Goal: Task Accomplishment & Management: Manage account settings

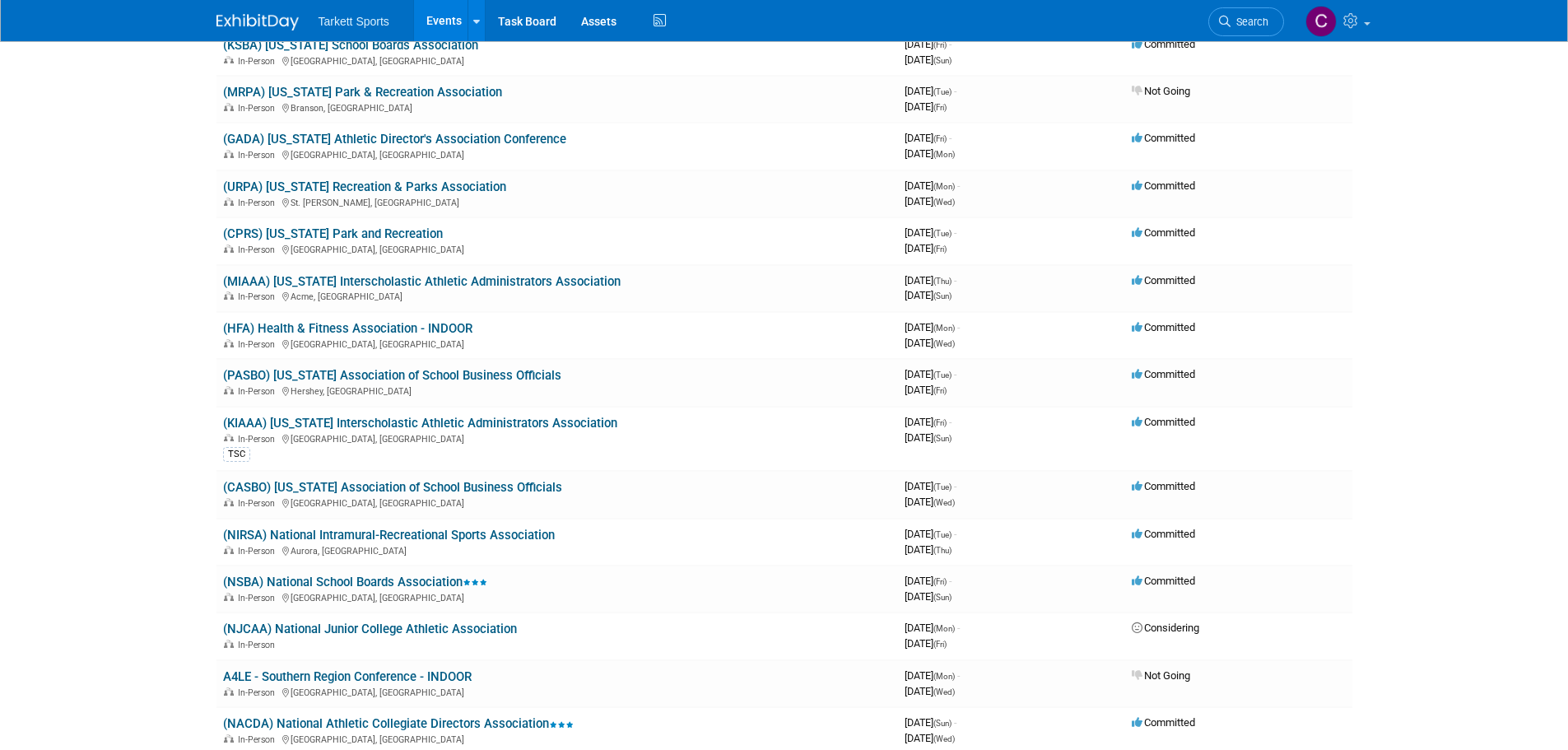
scroll to position [3870, 0]
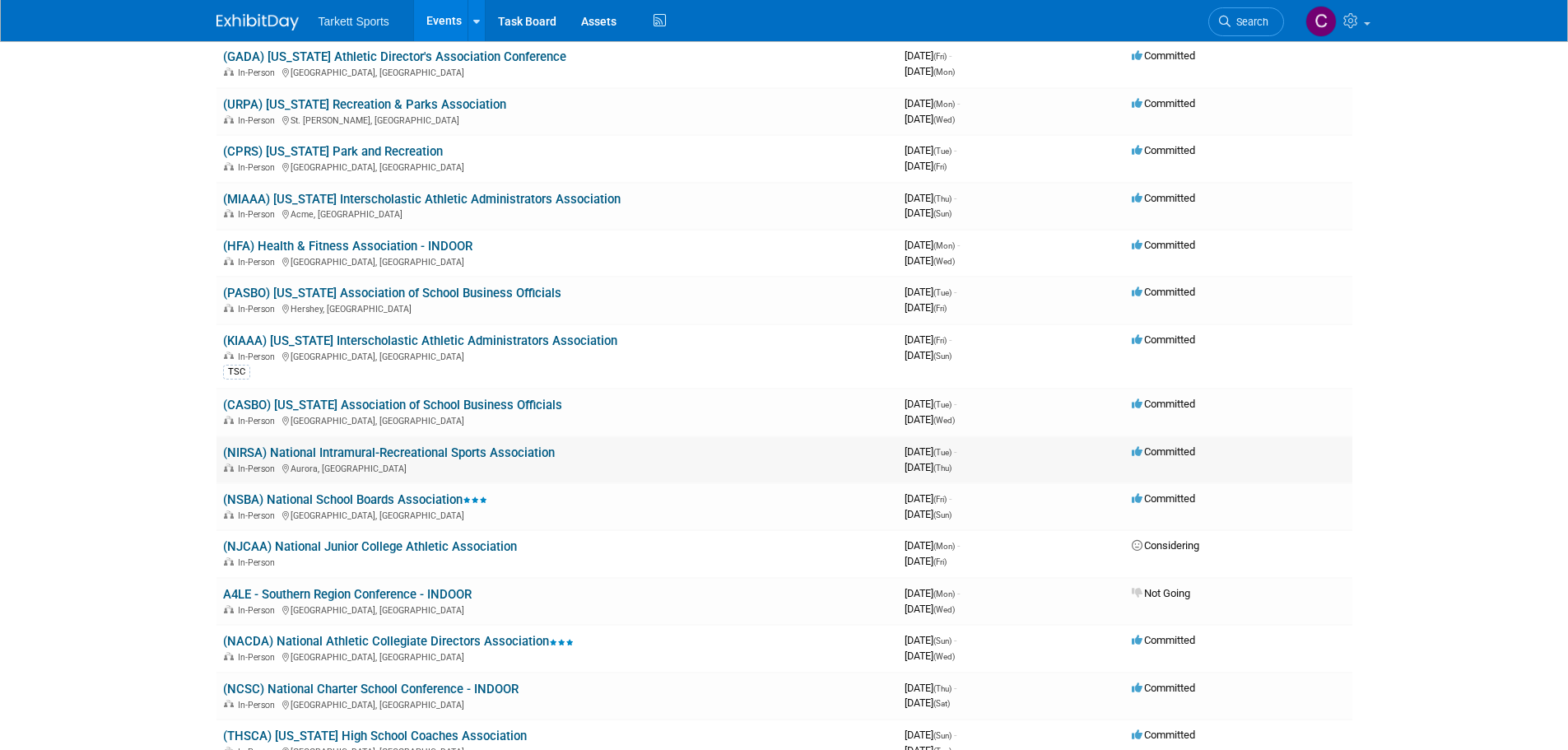
click at [376, 453] on link "(NIRSA) National Intramural-Recreational Sports Association" at bounding box center [389, 453] width 332 height 15
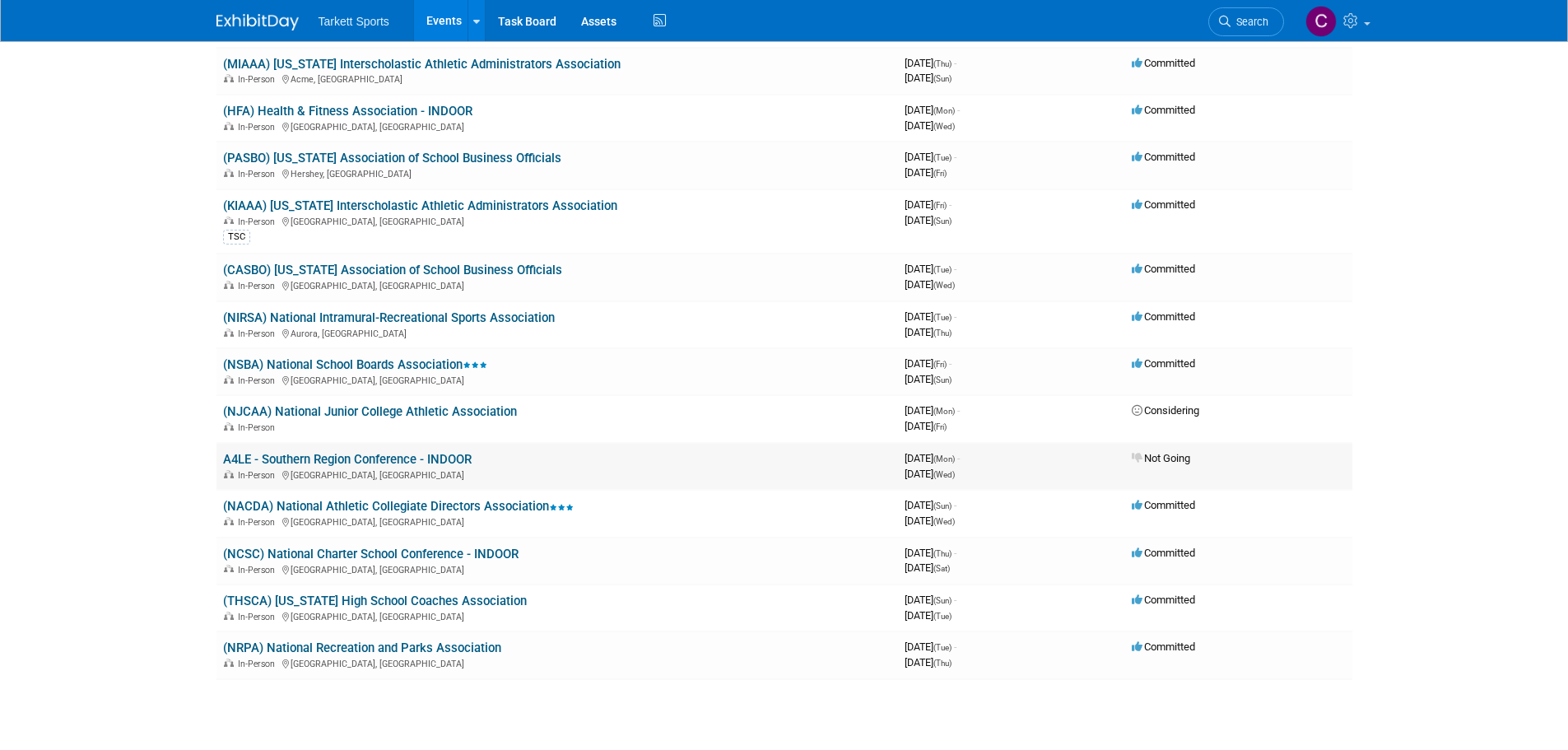
scroll to position [4035, 0]
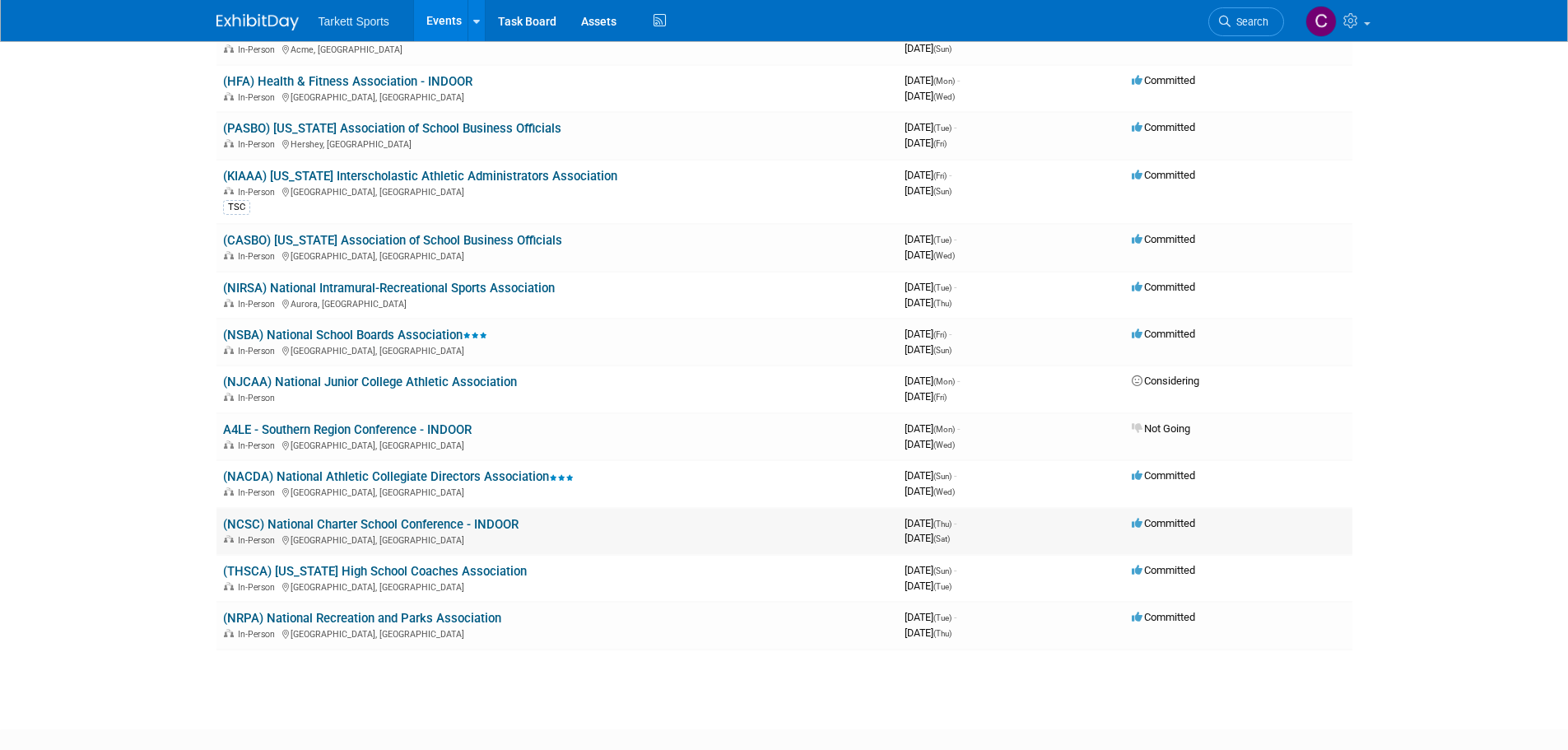
click at [404, 526] on link "(NCSC) National Charter School Conference - INDOOR" at bounding box center [370, 524] width 296 height 15
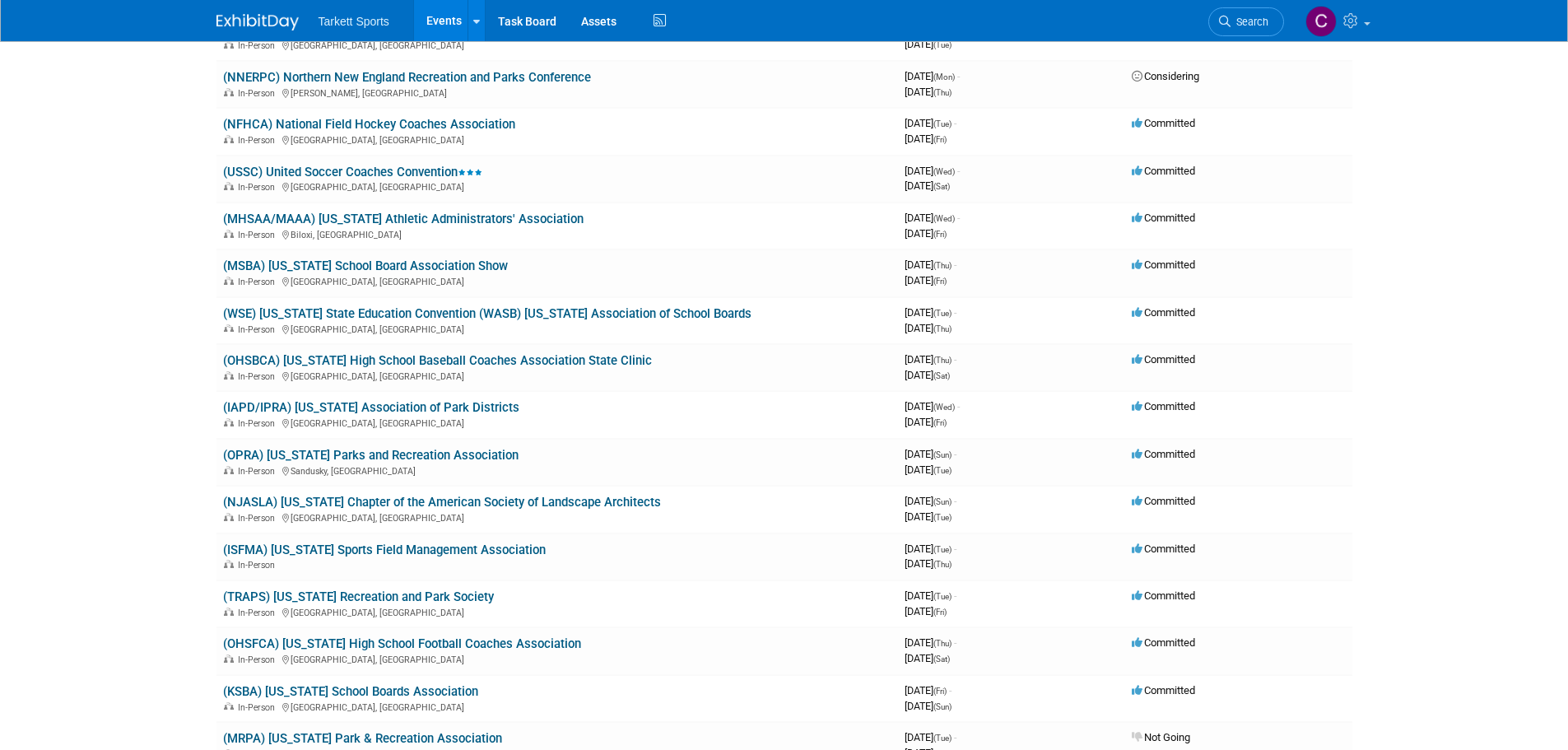
scroll to position [3059, 0]
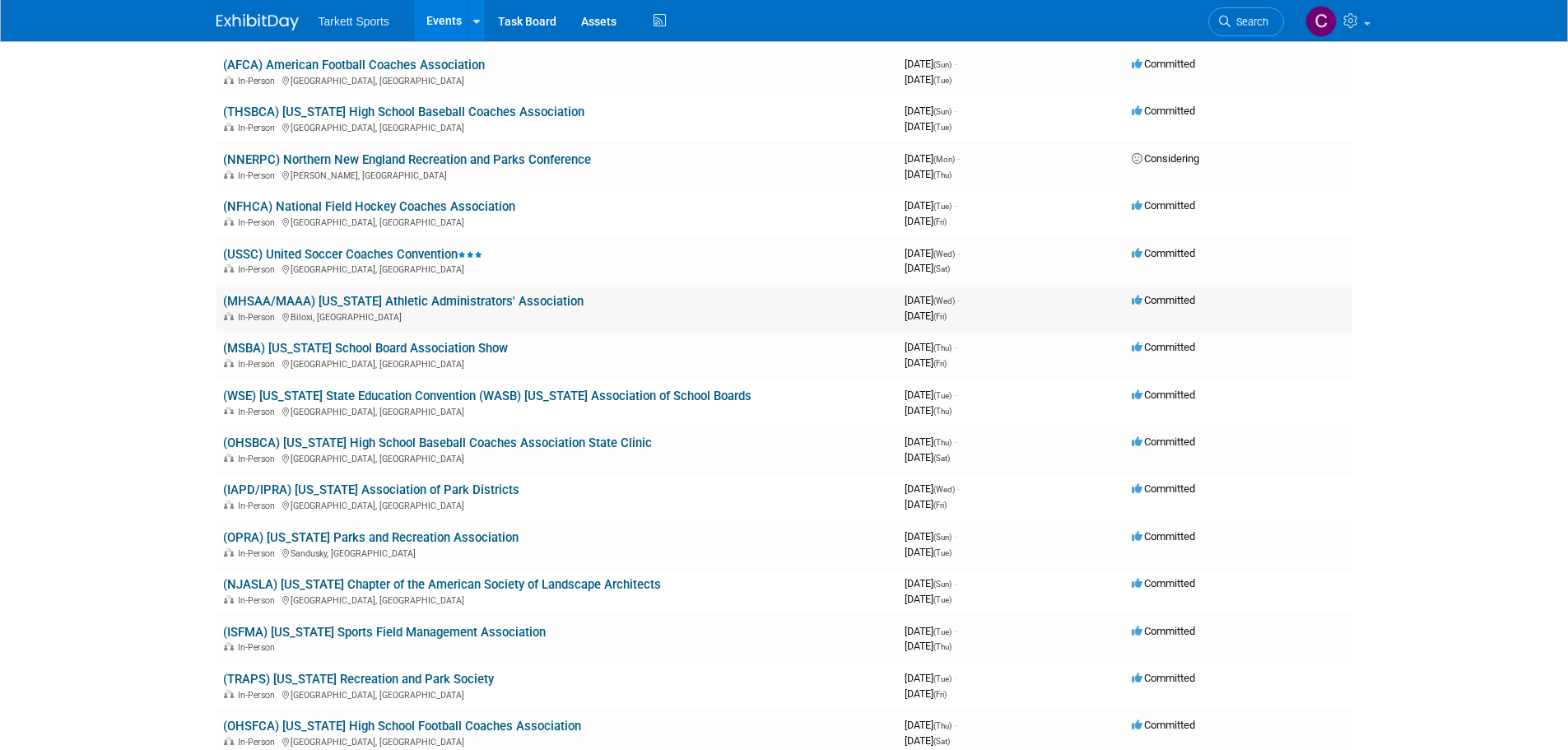
click at [408, 295] on link "(MHSAA/MAAA) [US_STATE] Athletic Administrators' Association" at bounding box center [403, 301] width 361 height 15
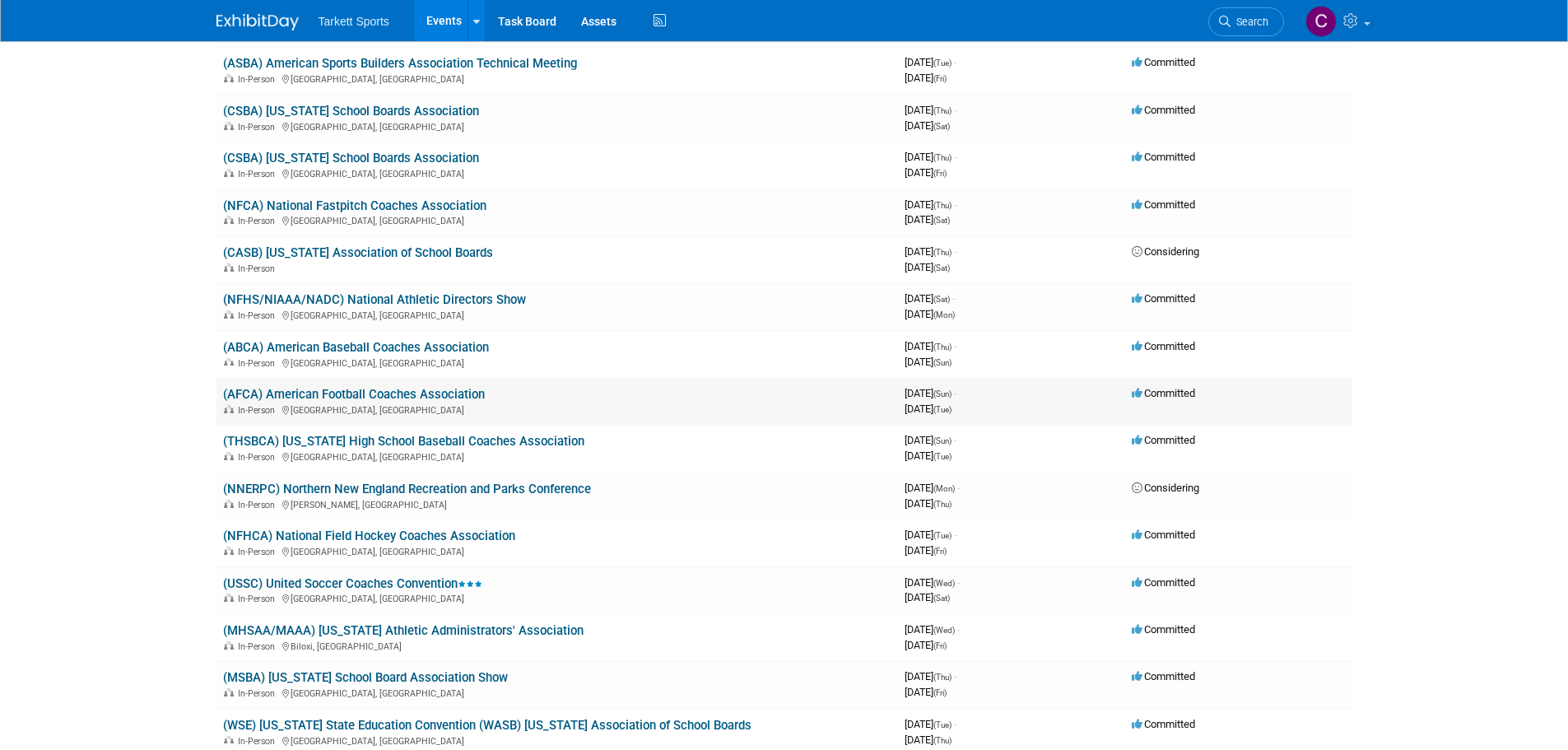
scroll to position [2647, 0]
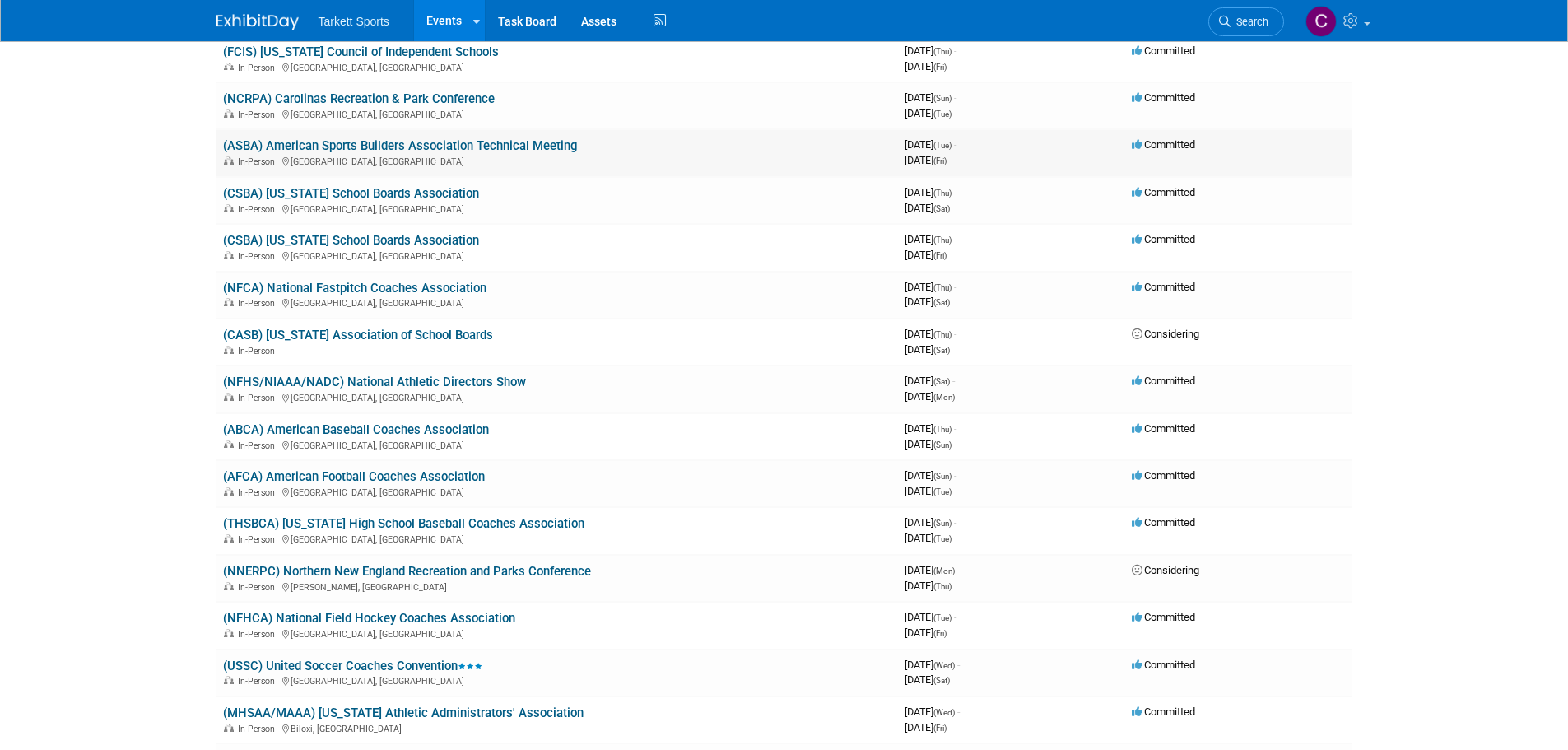
click at [397, 144] on link "(ASBA) American Sports Builders Association Technical Meeting" at bounding box center [400, 146] width 354 height 15
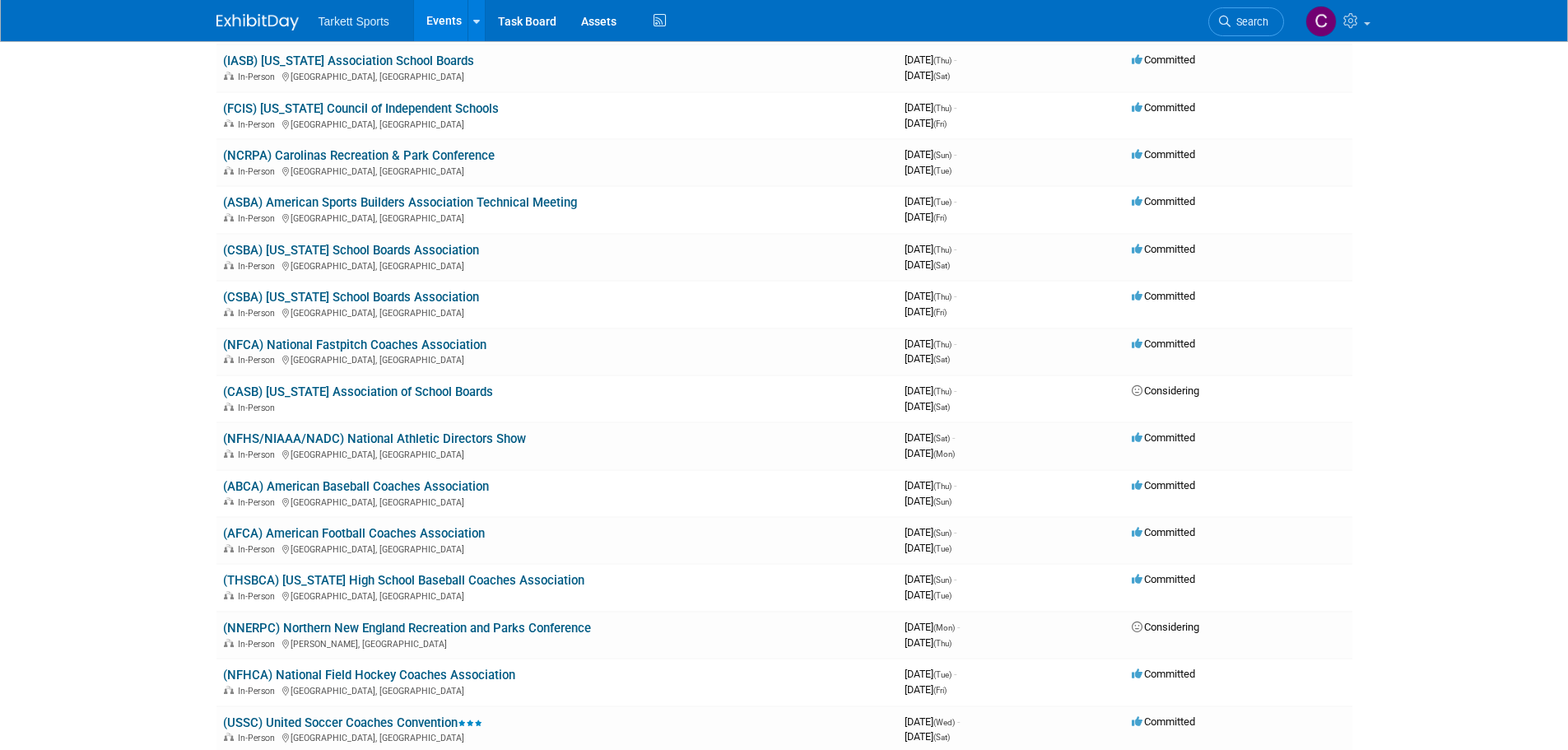
scroll to position [2717, 0]
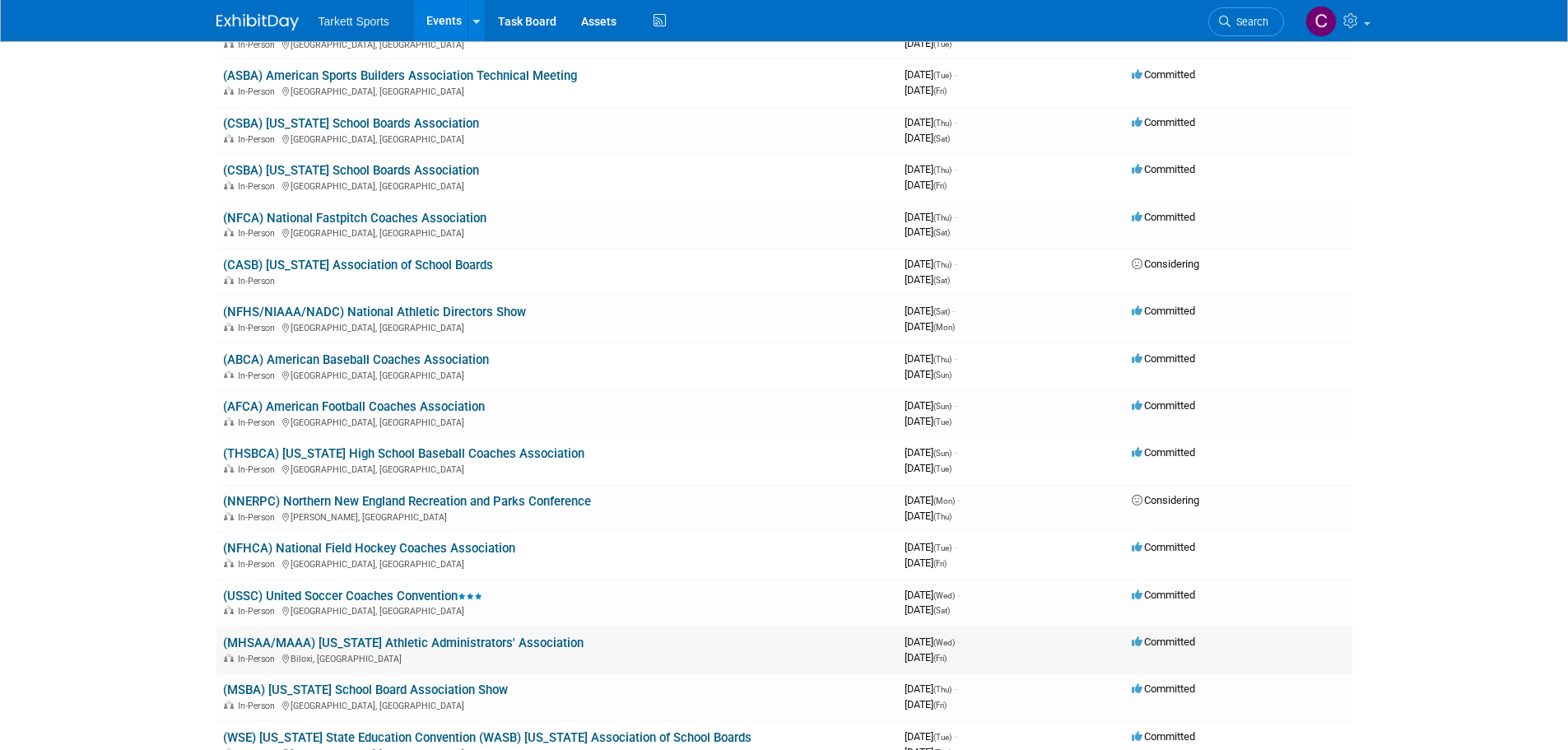
click at [445, 640] on link "(MHSAA/MAAA) [US_STATE] Athletic Administrators' Association" at bounding box center [403, 643] width 361 height 15
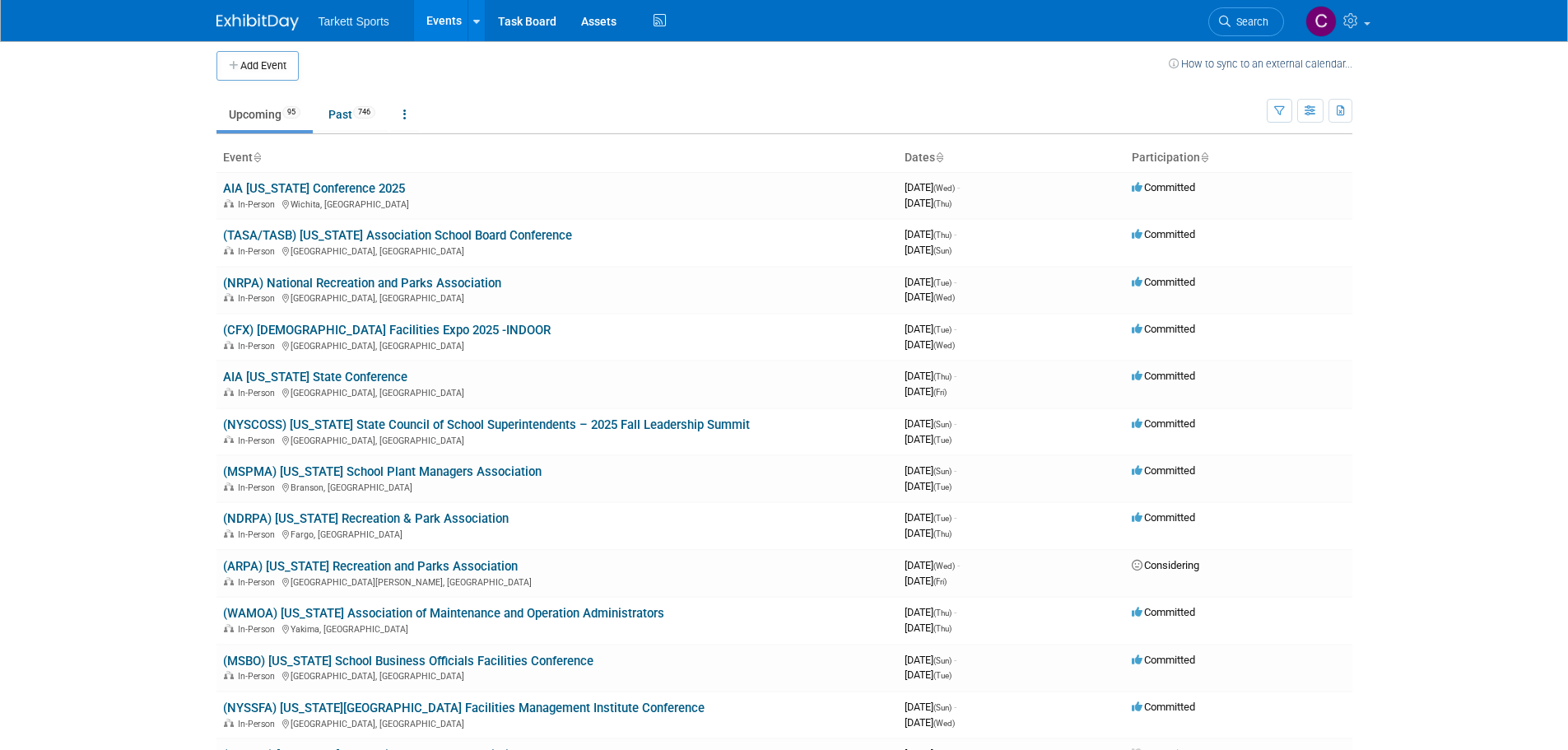
scroll to position [0, 0]
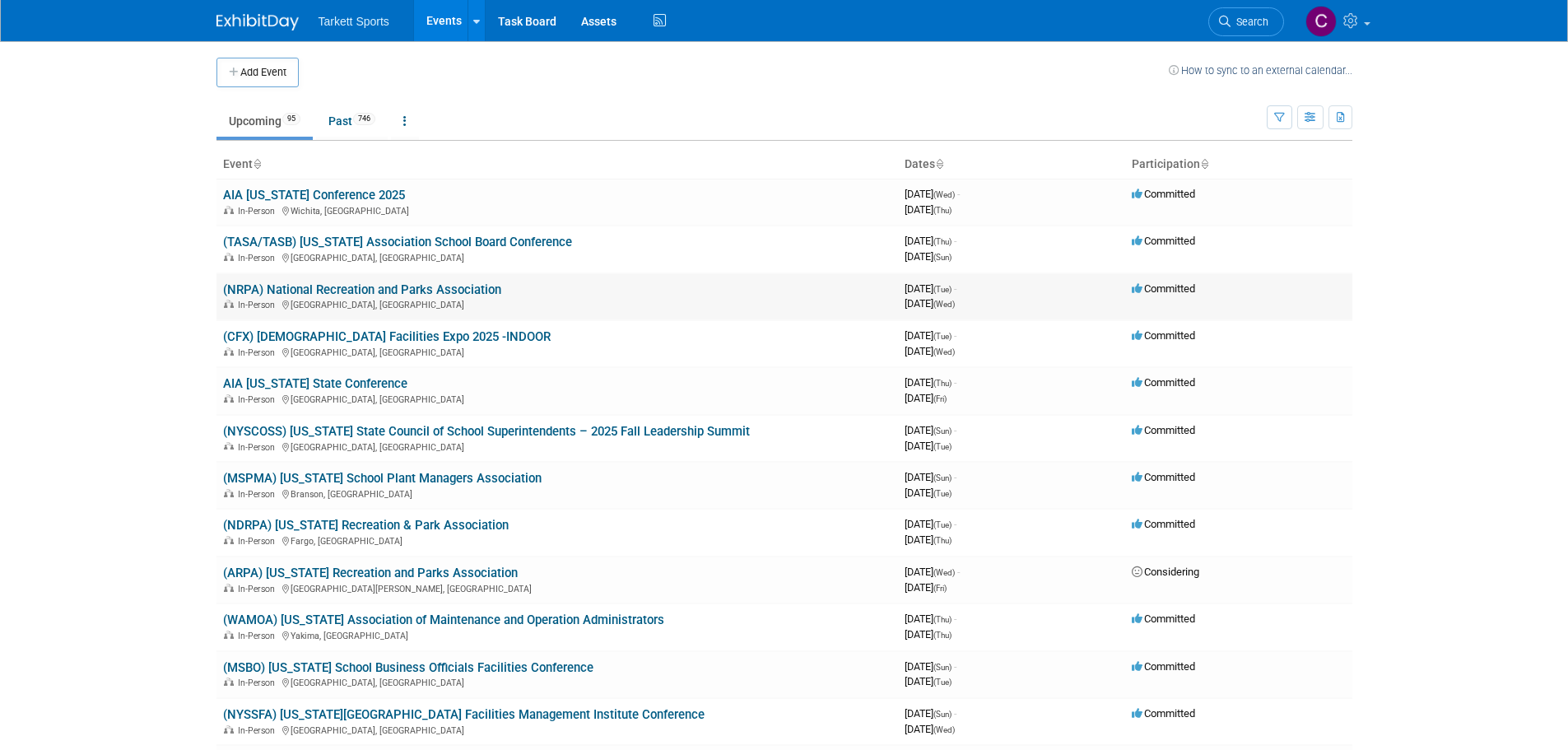
click at [430, 290] on link "(NRPA) National Recreation and Parks Association" at bounding box center [362, 290] width 278 height 15
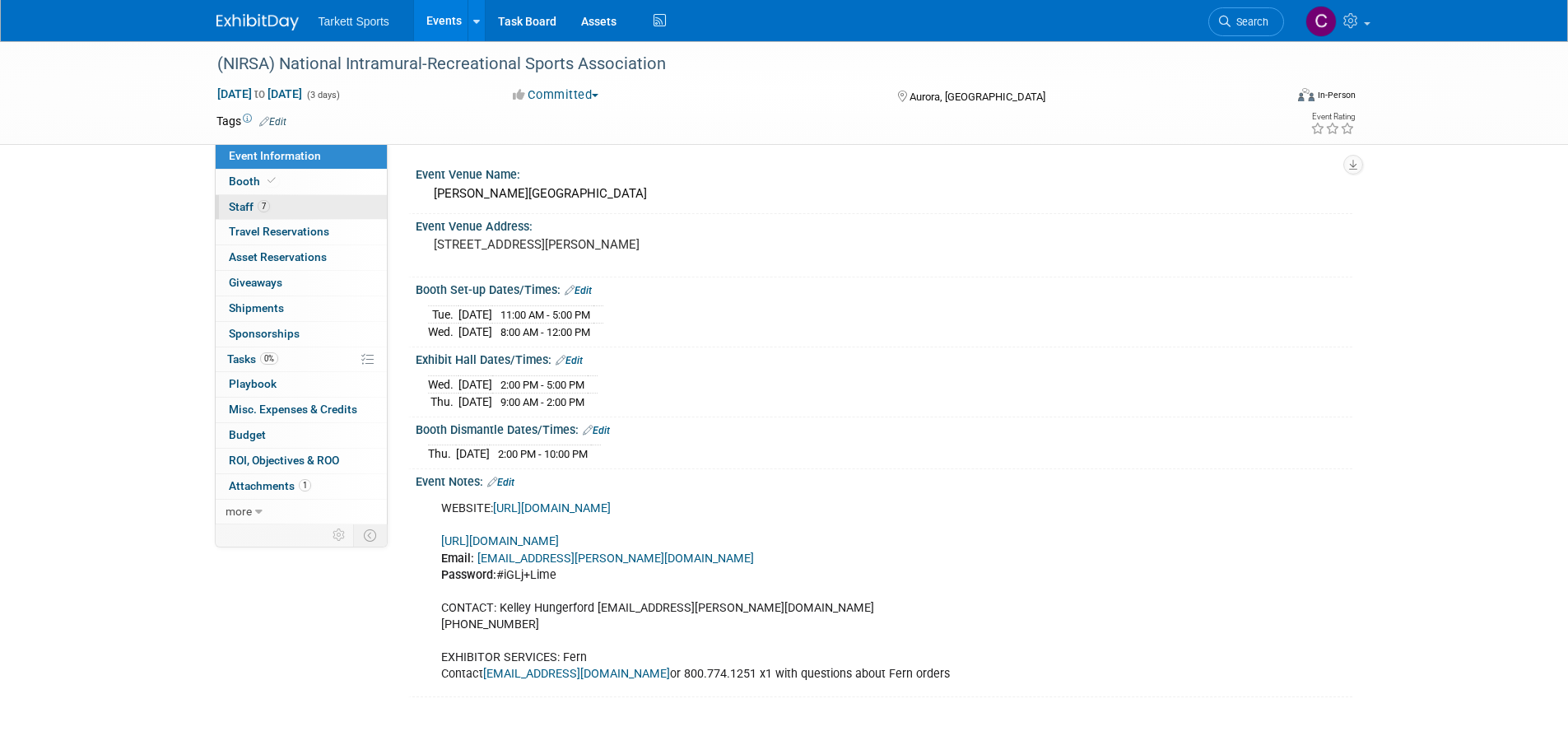
click at [241, 201] on span "Staff 7" at bounding box center [249, 207] width 41 height 13
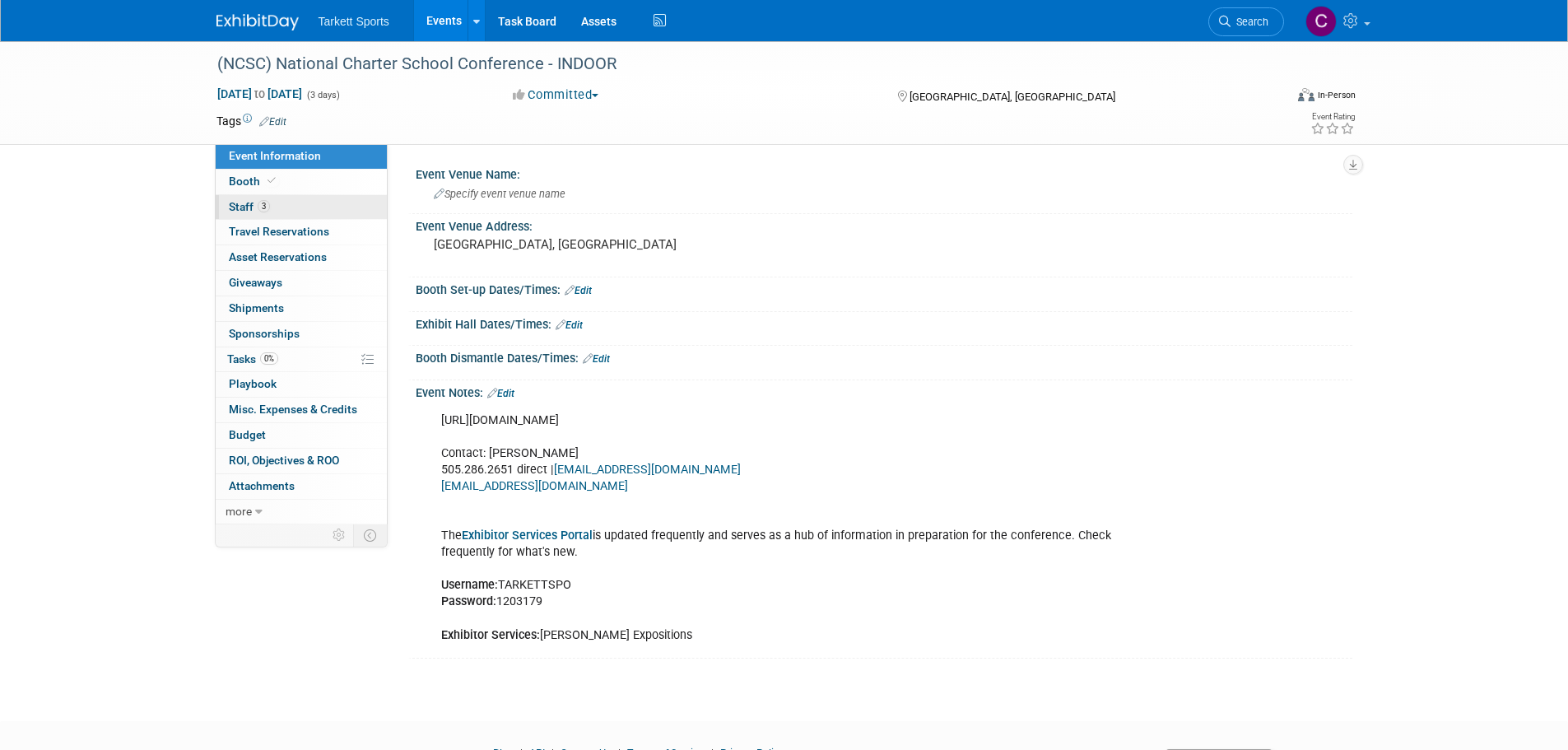
click at [237, 203] on span "Staff 3" at bounding box center [249, 207] width 41 height 13
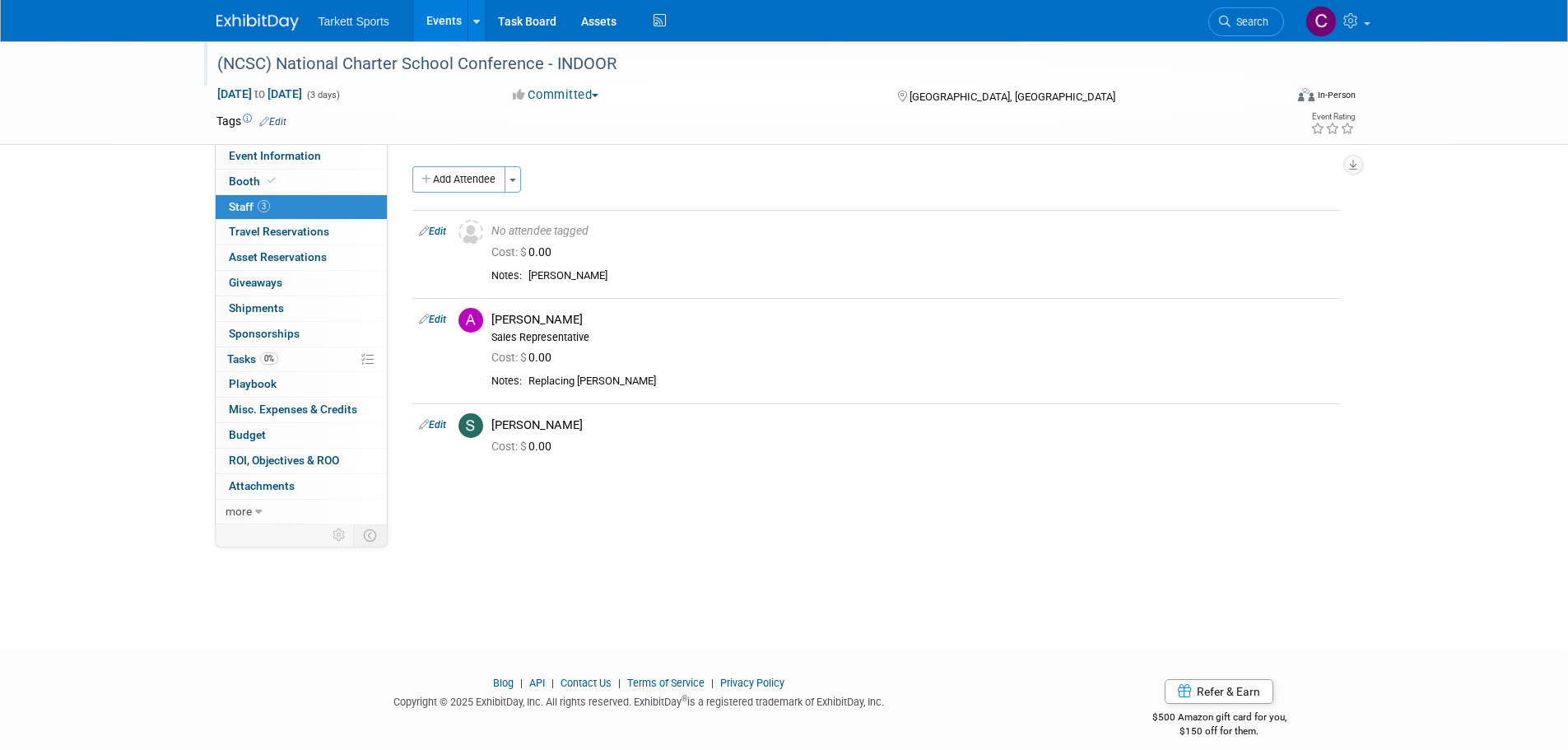
click at [480, 76] on div "(NCSC) National Charter School Conference - INDOOR" at bounding box center [736, 64] width 1048 height 30
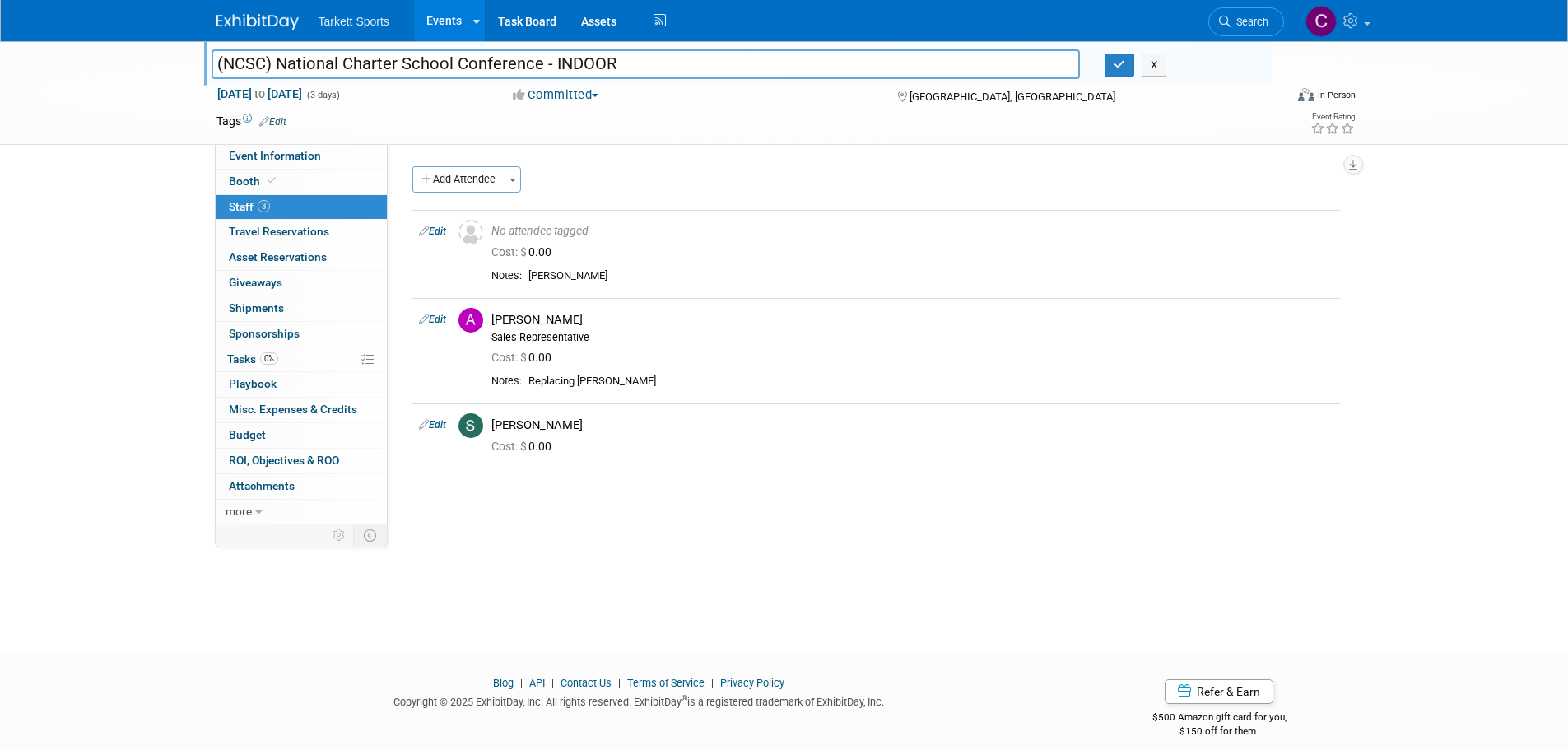
click at [481, 69] on input "(NCSC) National Charter School Conference - INDOOR" at bounding box center [646, 63] width 869 height 29
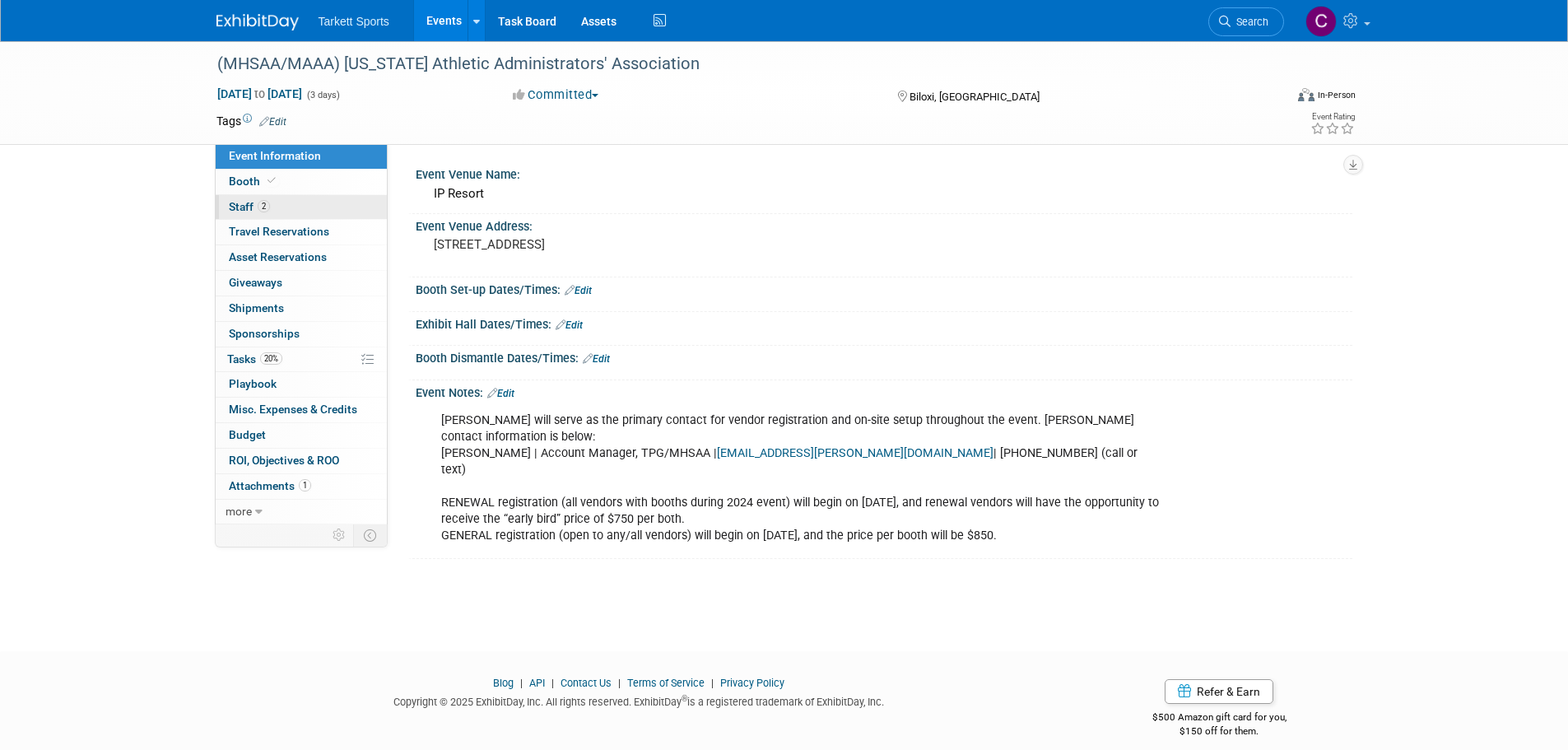
click at [232, 207] on span "Staff 2" at bounding box center [249, 207] width 41 height 13
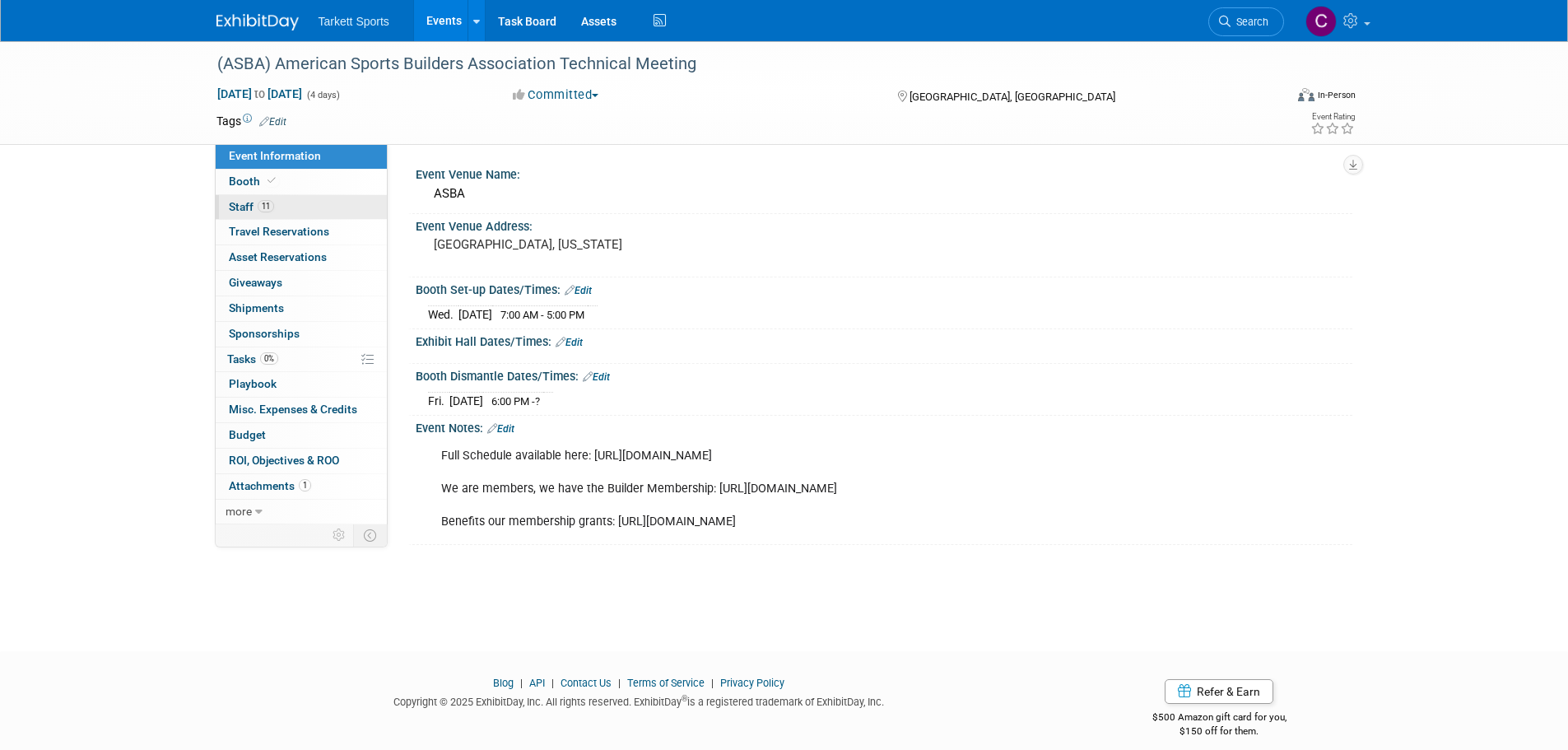
click at [240, 203] on span "Staff 11" at bounding box center [251, 207] width 46 height 13
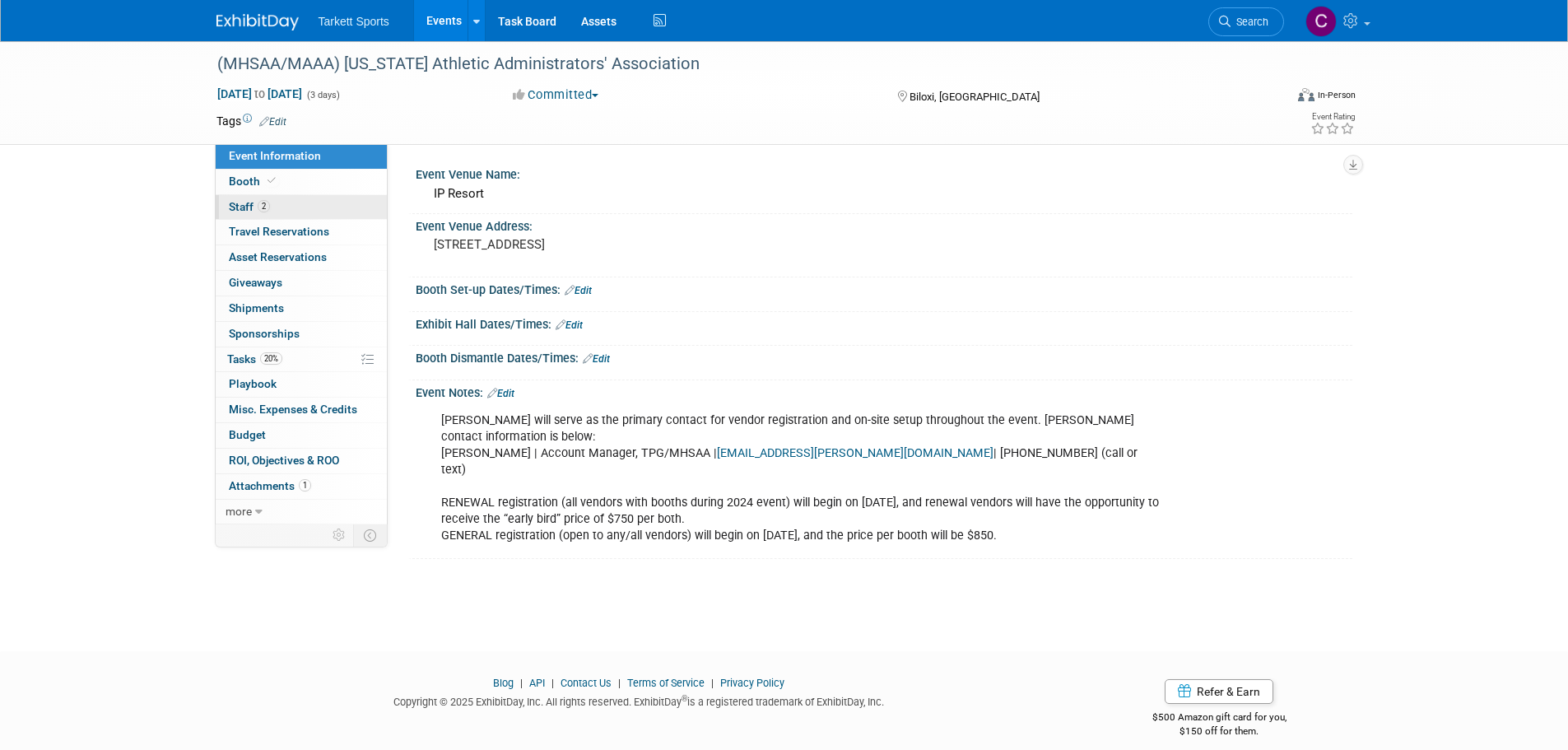
click at [237, 201] on span "Staff 2" at bounding box center [249, 207] width 41 height 13
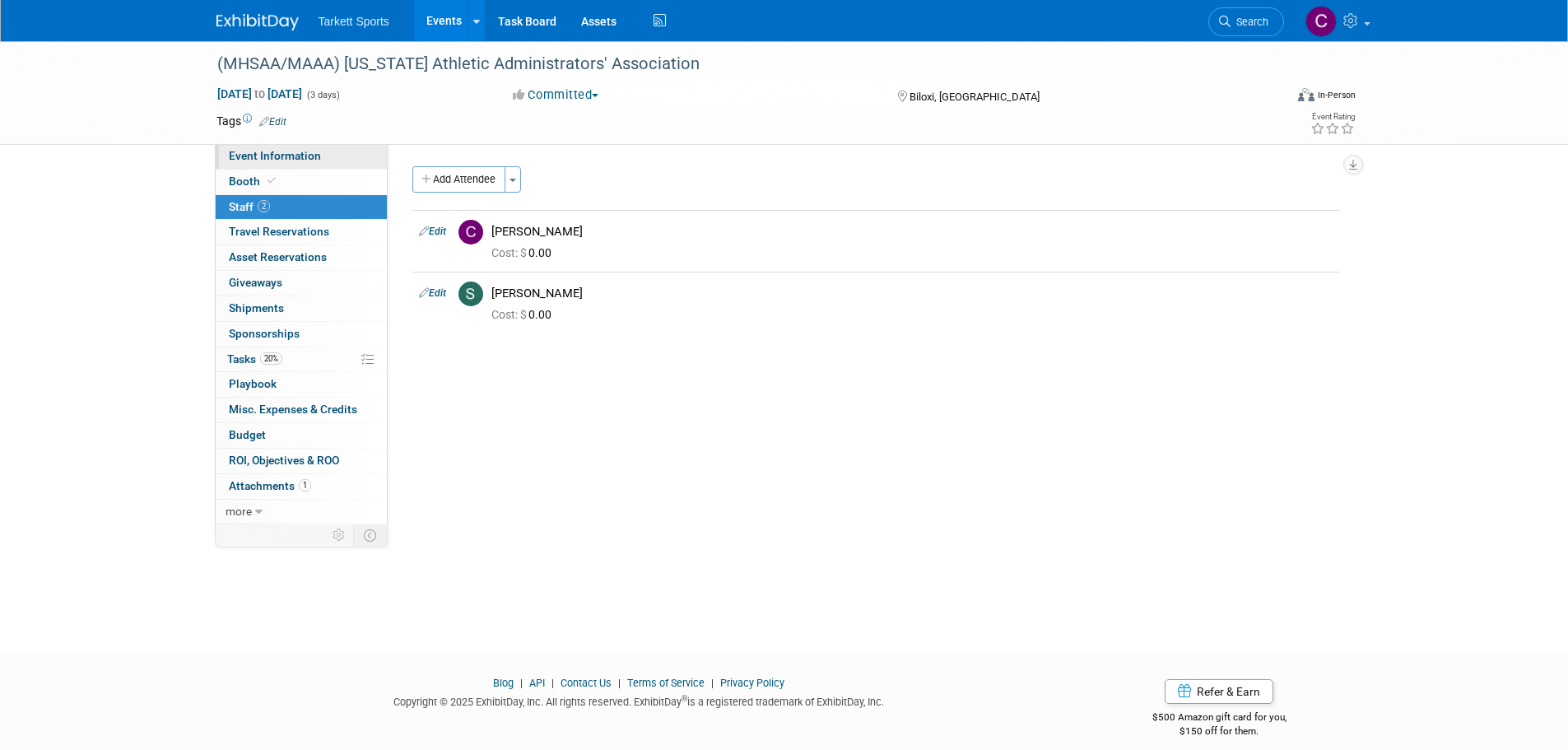
click at [263, 155] on span "Event Information" at bounding box center [274, 156] width 92 height 13
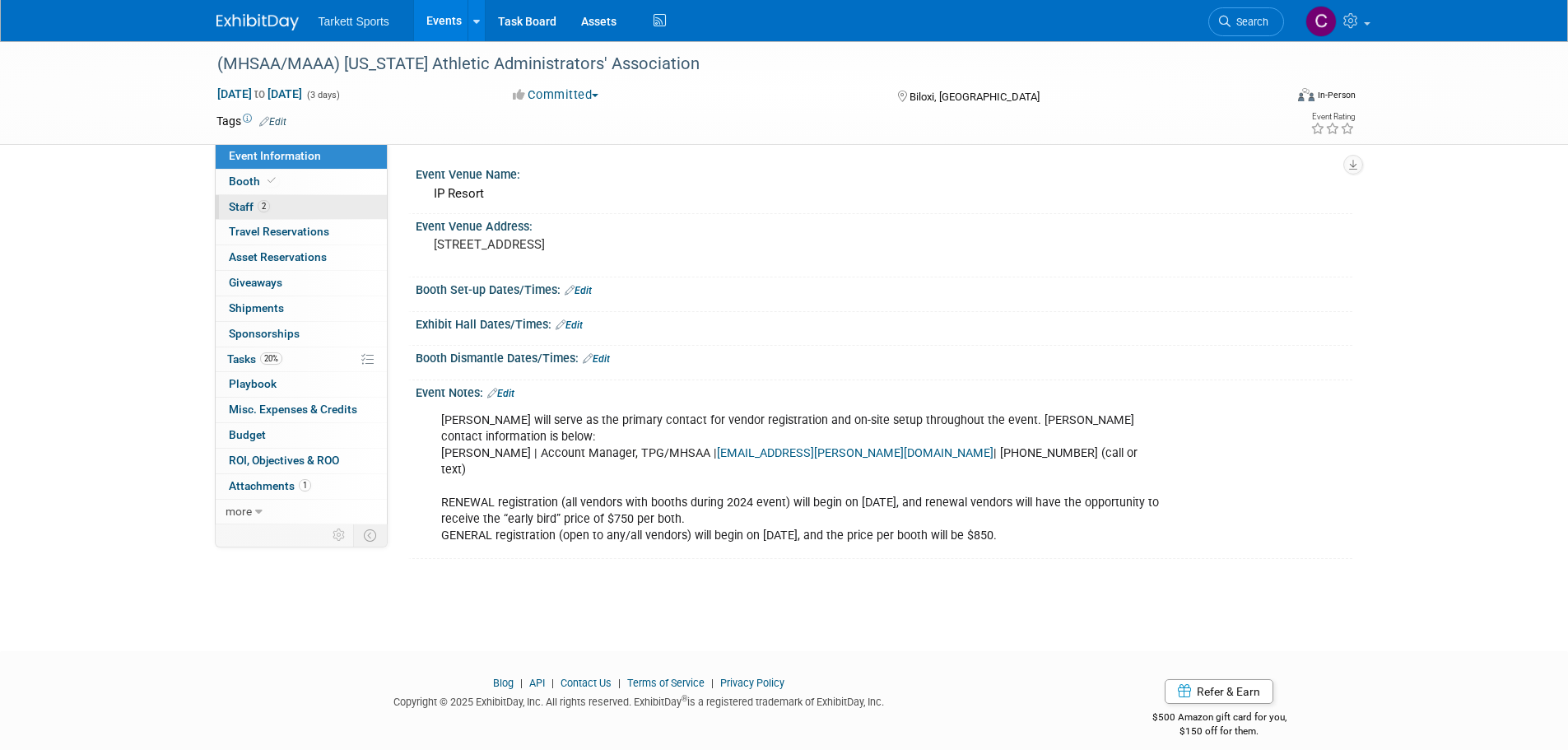
click at [247, 213] on span "Staff 2" at bounding box center [249, 207] width 41 height 13
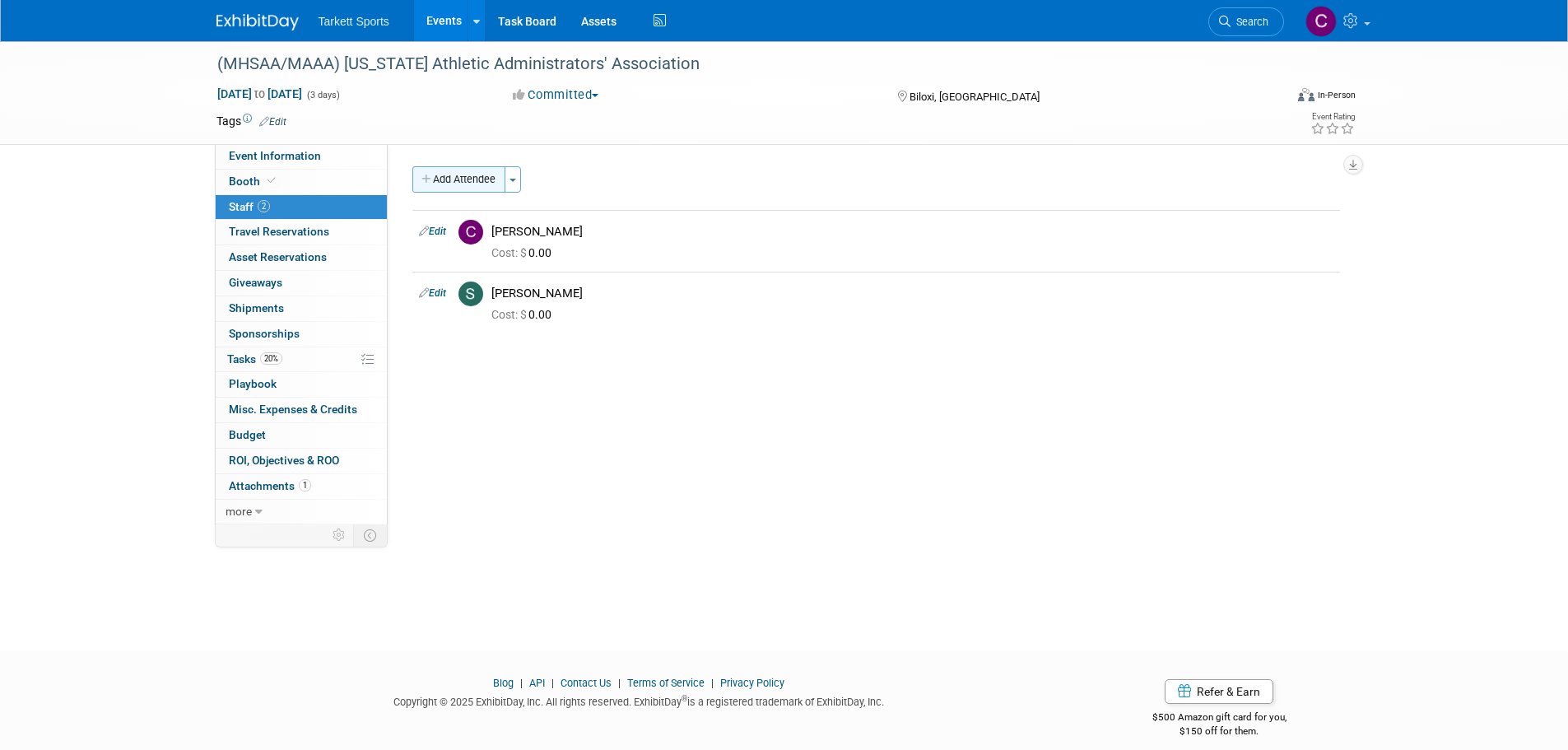
click at [469, 181] on button "Add Attendee" at bounding box center [459, 179] width 93 height 26
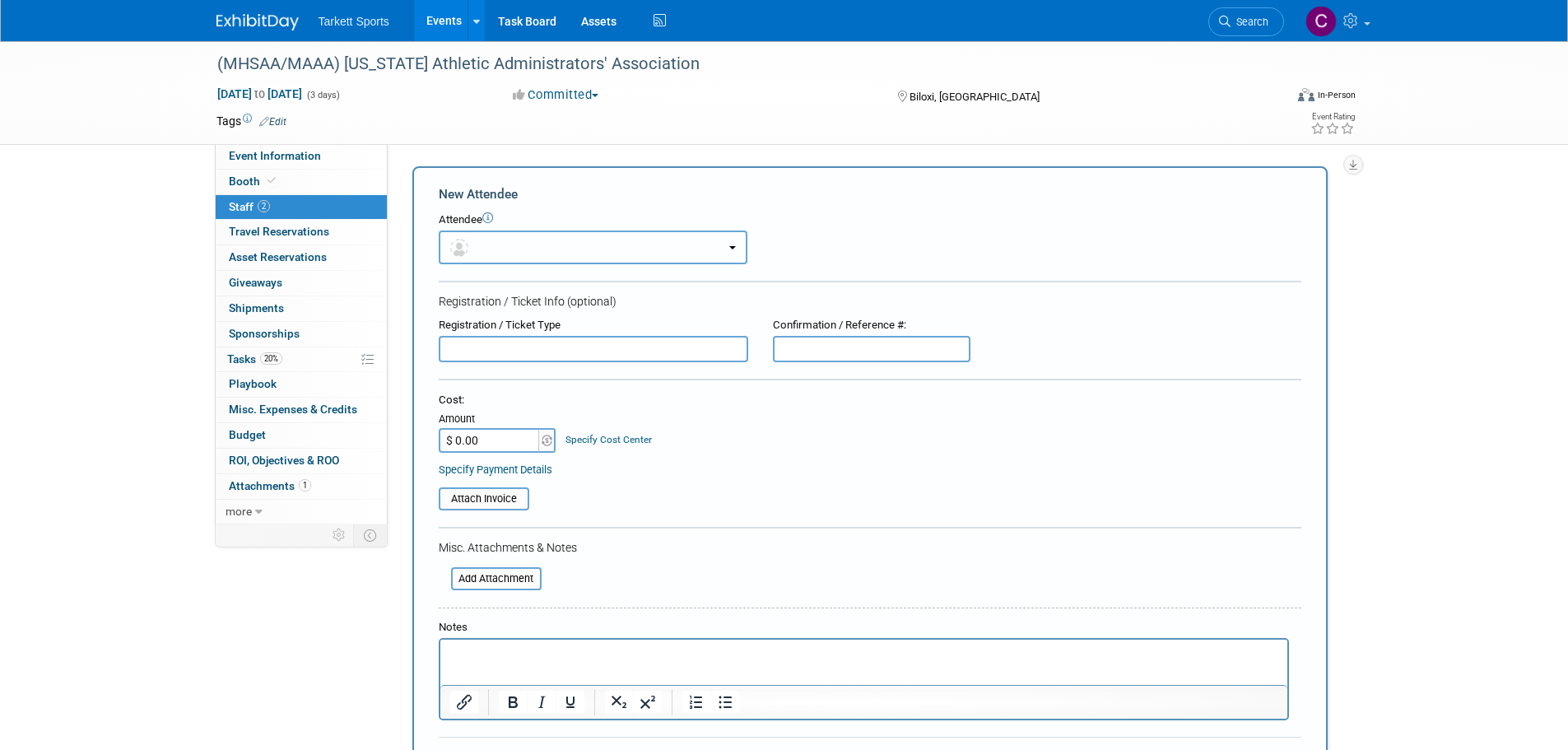
click at [500, 245] on button "button" at bounding box center [592, 247] width 309 height 34
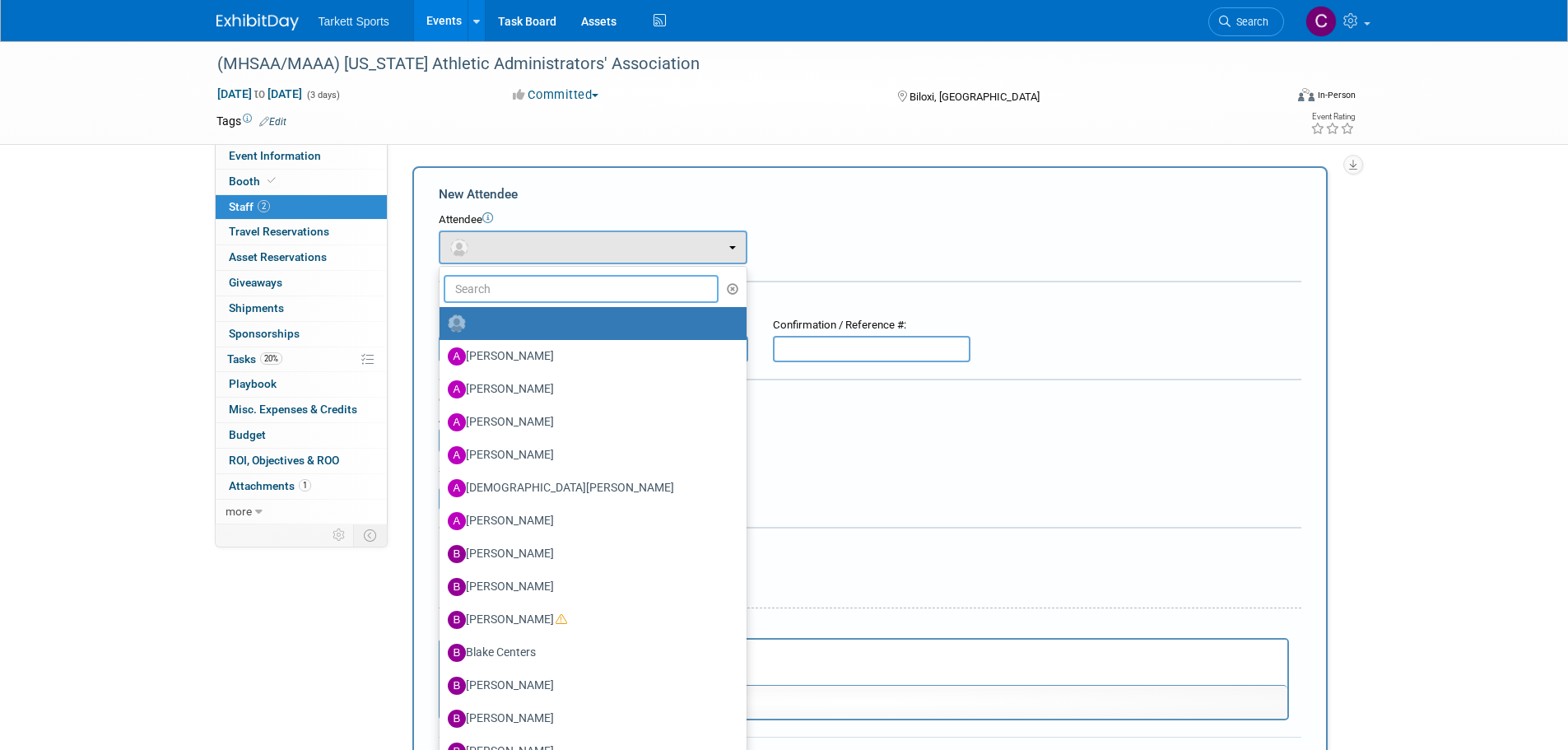
click at [509, 283] on input "text" at bounding box center [582, 289] width 276 height 28
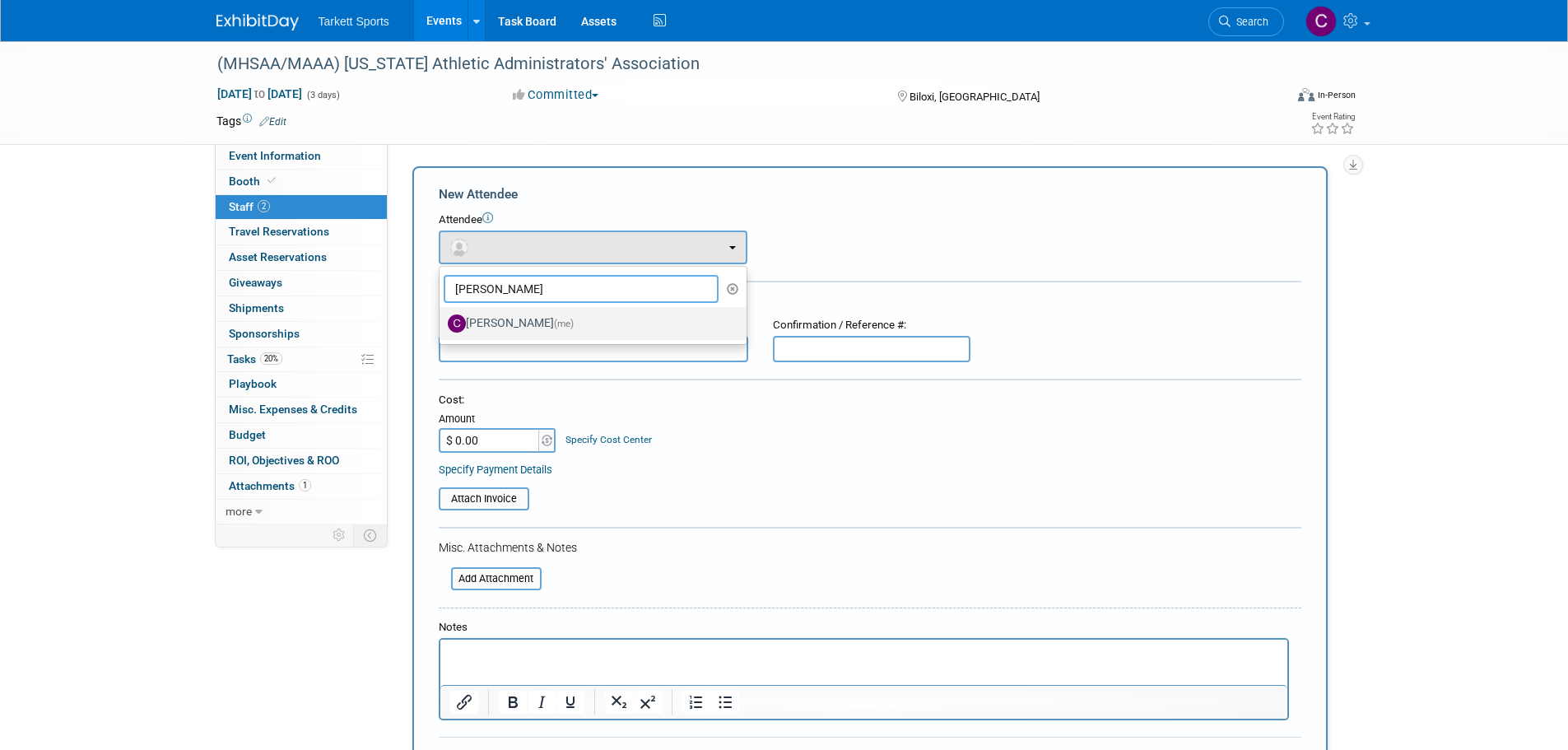
type input "cale h"
click at [512, 313] on label "Cale Hayes (me)" at bounding box center [588, 324] width 282 height 26
click at [442, 316] on input "Cale Hayes (me)" at bounding box center [436, 321] width 10 height 10
select select "c2fc0a94-5526-4a72-987a-7befbf119a6c"
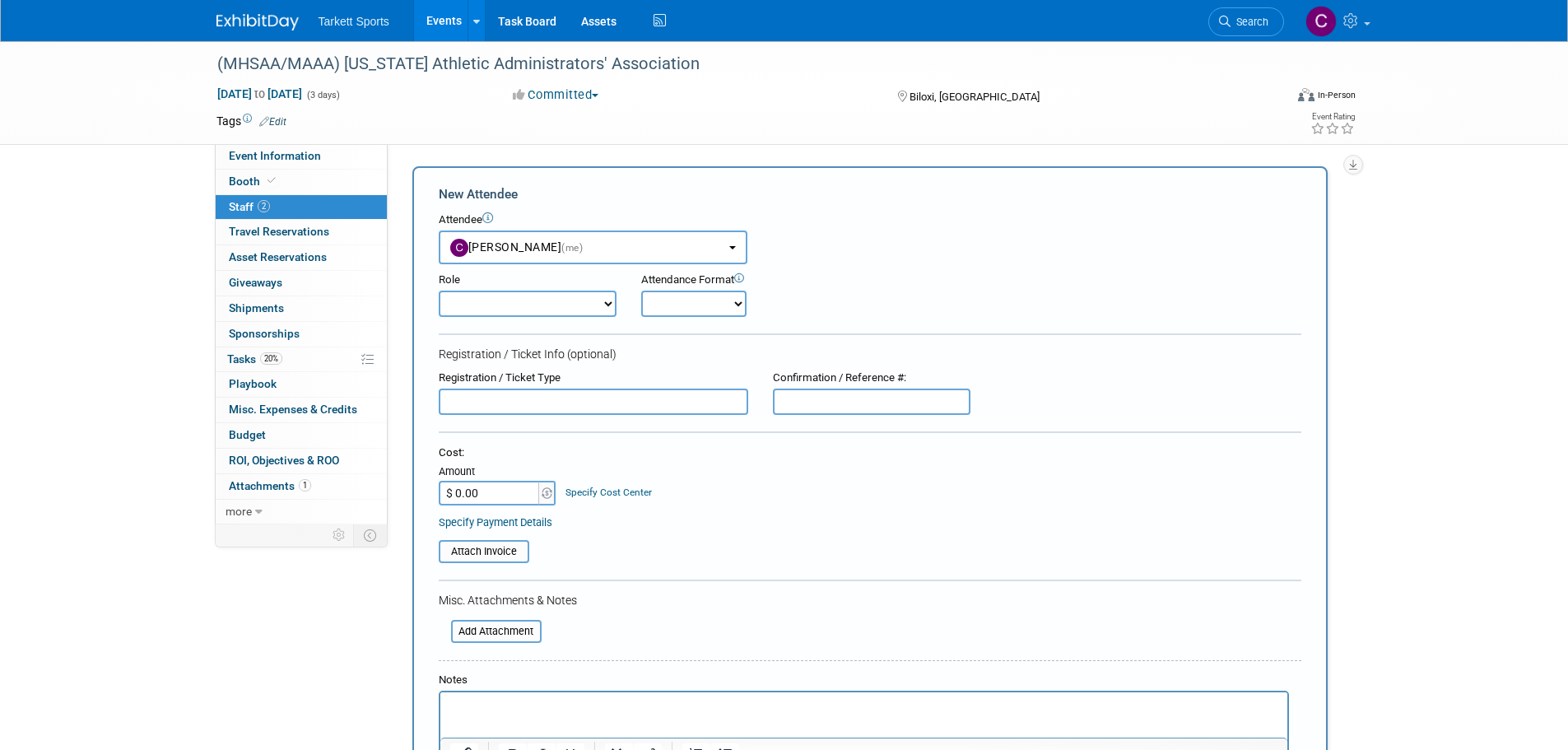
click at [573, 310] on select "Captain Demonstrator Event Staff Host Marketing Staff Planner Presenter" at bounding box center [527, 304] width 178 height 26
select select "4"
click at [438, 291] on select "Captain Demonstrator Event Staff Host Marketing Staff Planner Presenter" at bounding box center [527, 304] width 178 height 26
click at [684, 304] on select "Onsite Remote" at bounding box center [694, 304] width 105 height 26
select select "1"
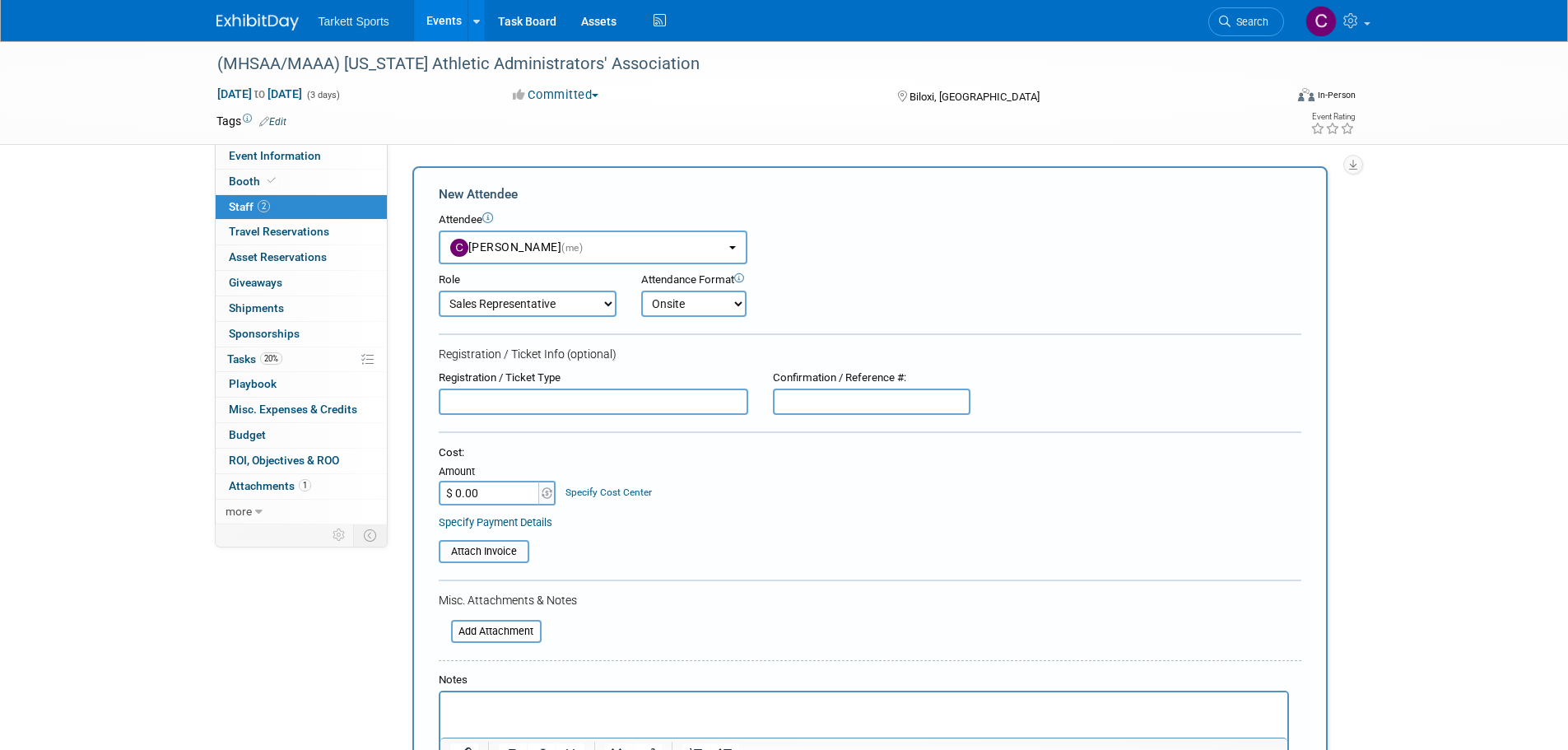
click at [641, 291] on select "Onsite Remote" at bounding box center [694, 304] width 105 height 26
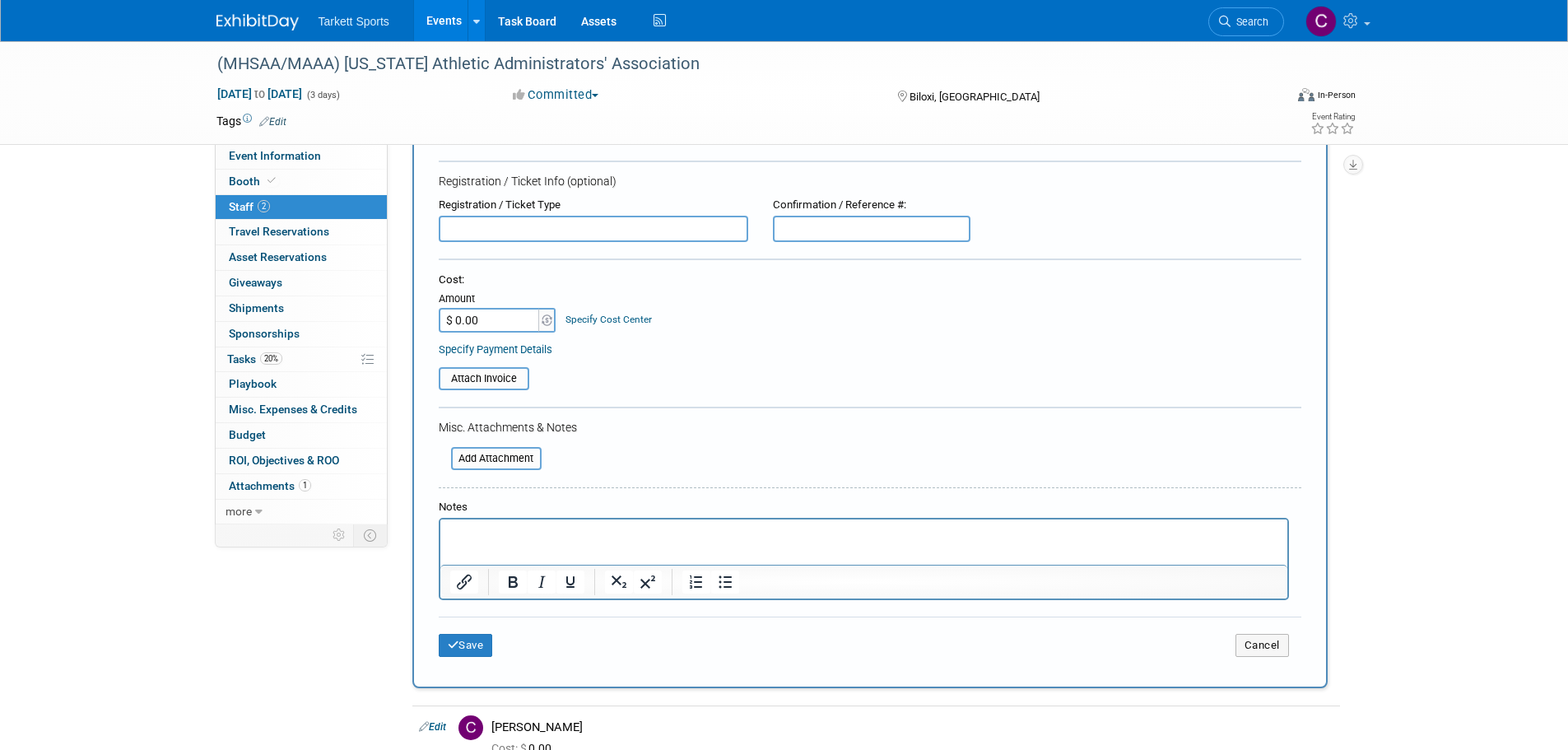
scroll to position [329, 0]
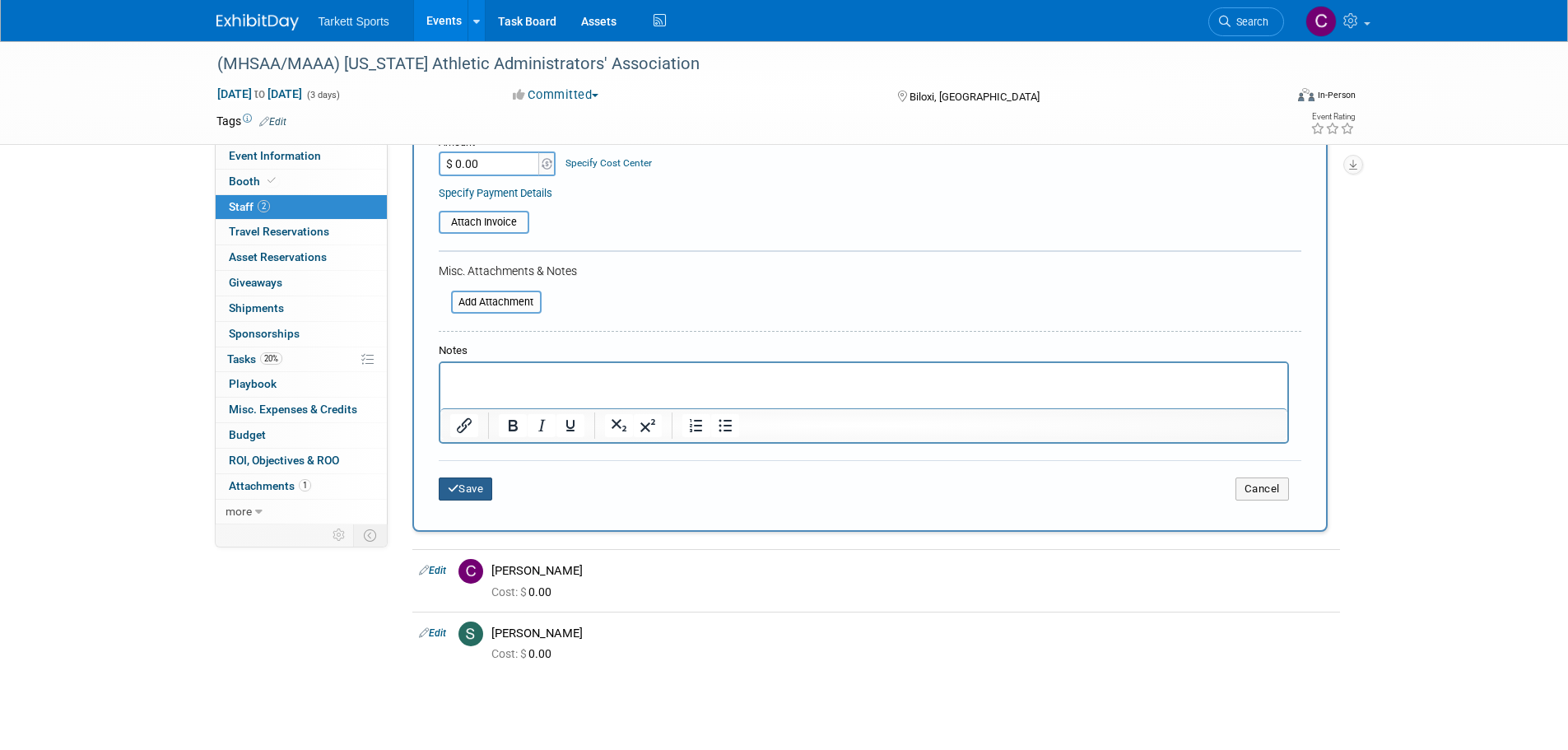
click at [465, 485] on button "Save" at bounding box center [465, 489] width 54 height 23
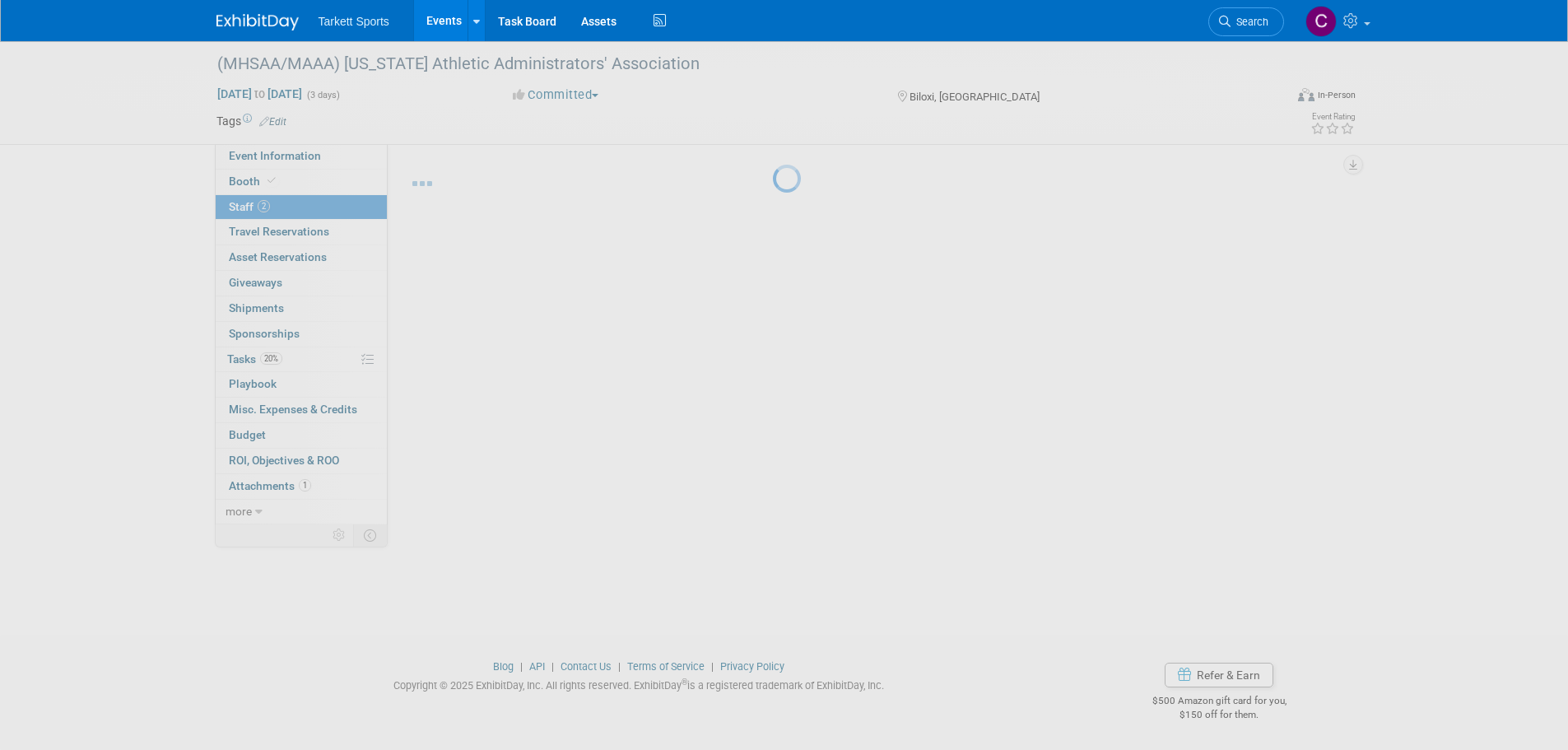
scroll to position [17, 0]
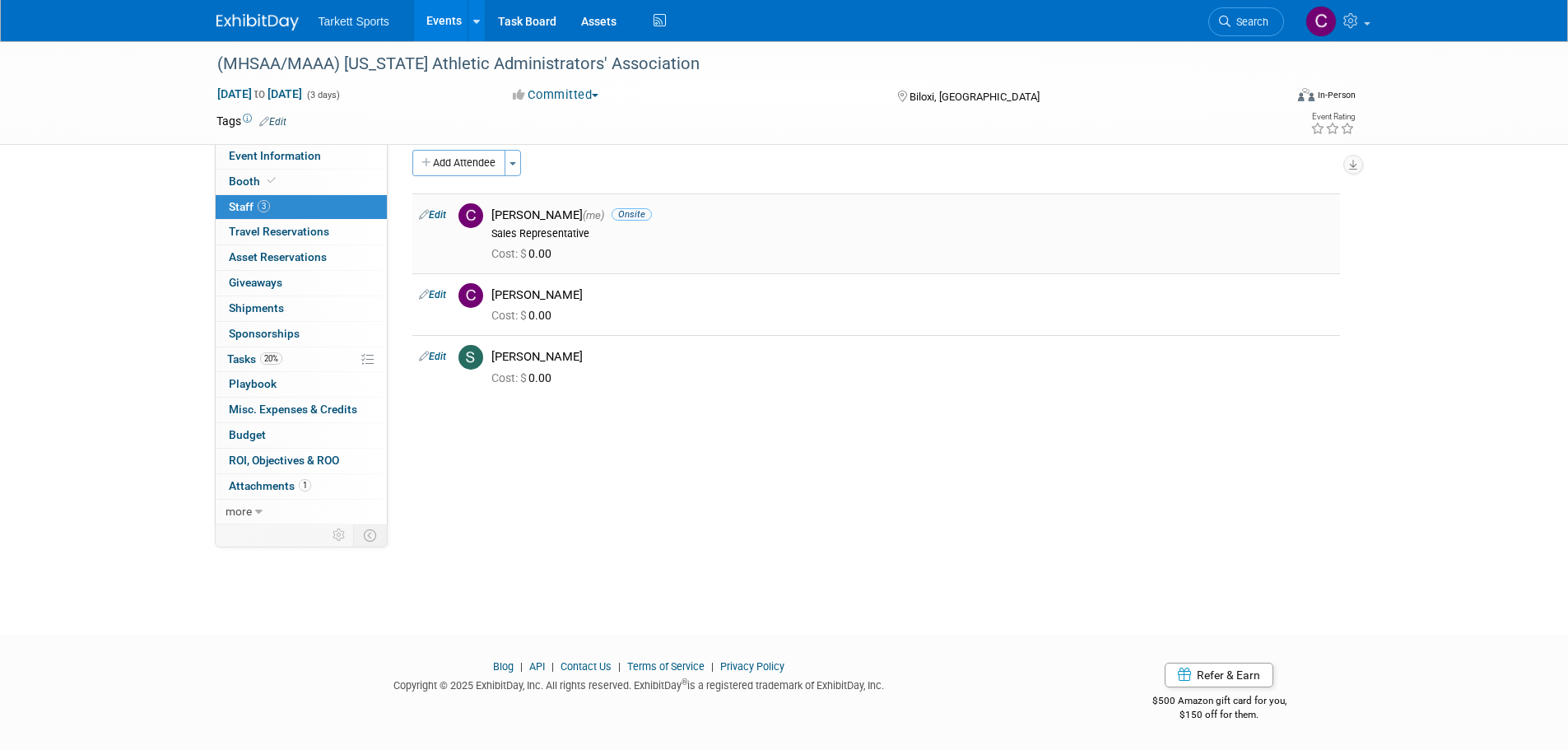
click at [442, 218] on link "Edit" at bounding box center [432, 215] width 27 height 11
select select "c2fc0a94-5526-4a72-987a-7befbf119a6c"
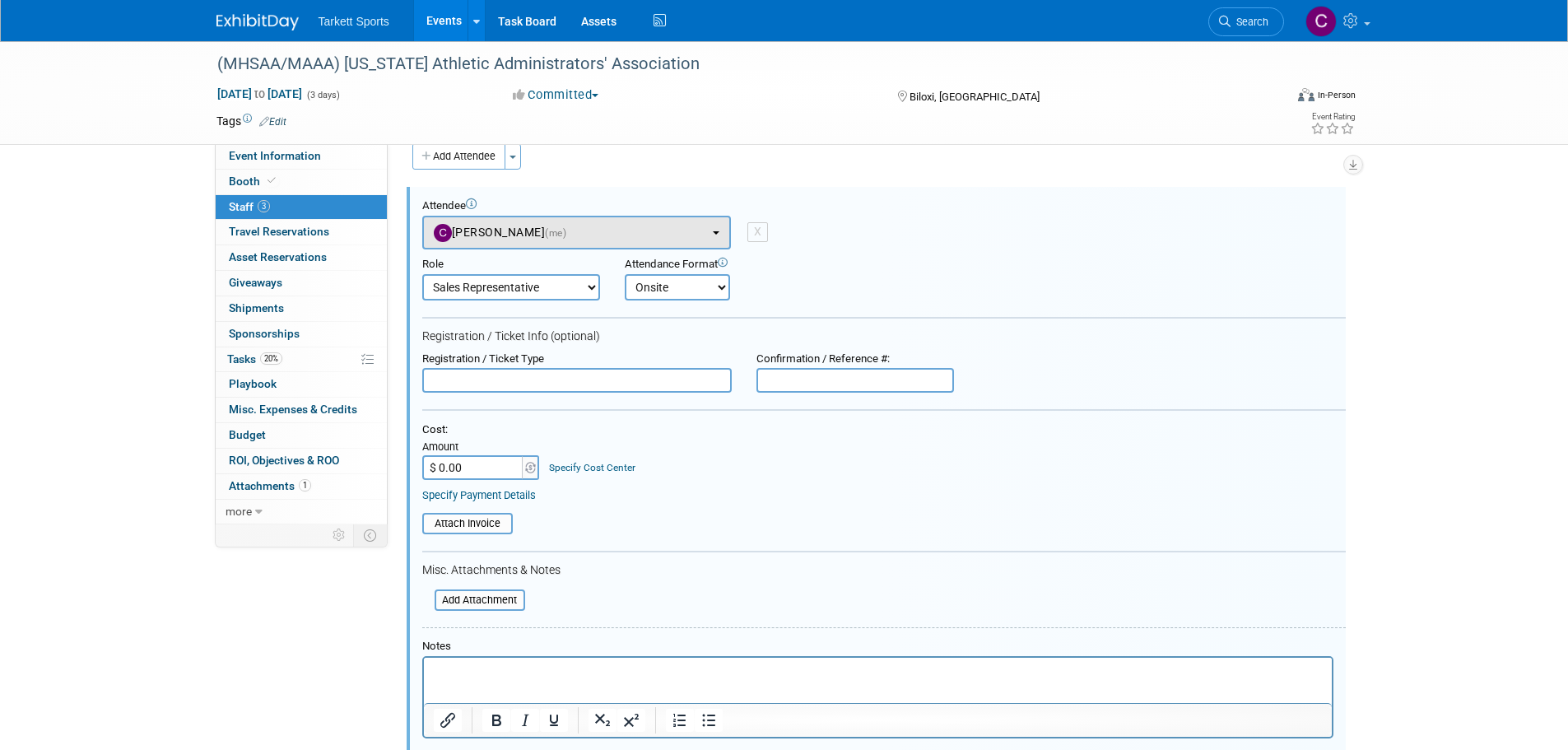
scroll to position [0, 0]
click at [688, 285] on select "Onsite Remote" at bounding box center [677, 287] width 105 height 26
select select
click at [625, 274] on select "Onsite Remote" at bounding box center [677, 287] width 105 height 26
click at [567, 294] on select "Captain Demonstrator Event Staff Host Marketing Staff Planner Presenter" at bounding box center [511, 287] width 178 height 26
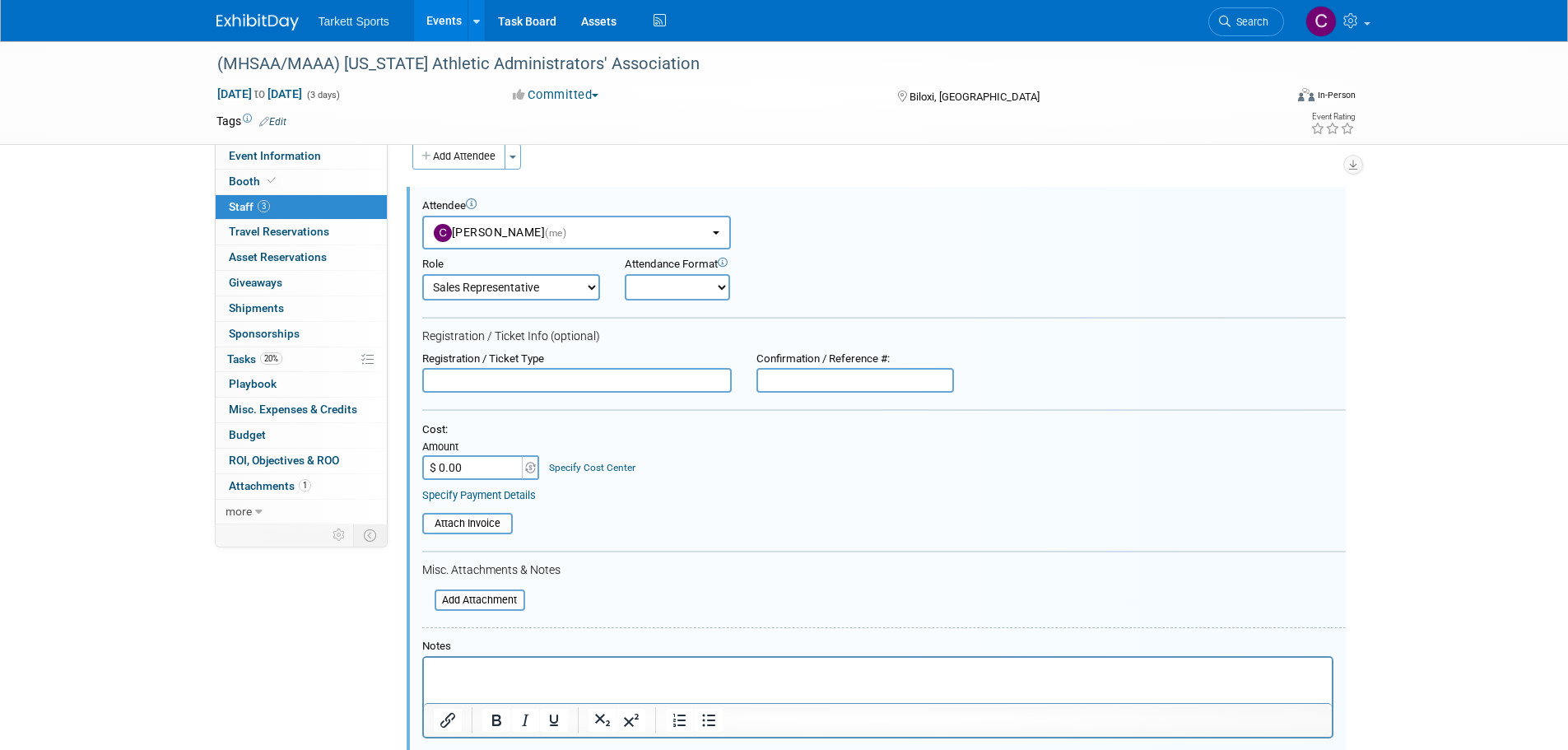
select select "1"
click at [422, 274] on select "Captain Demonstrator Event Staff Host Marketing Staff Planner Presenter" at bounding box center [511, 287] width 178 height 26
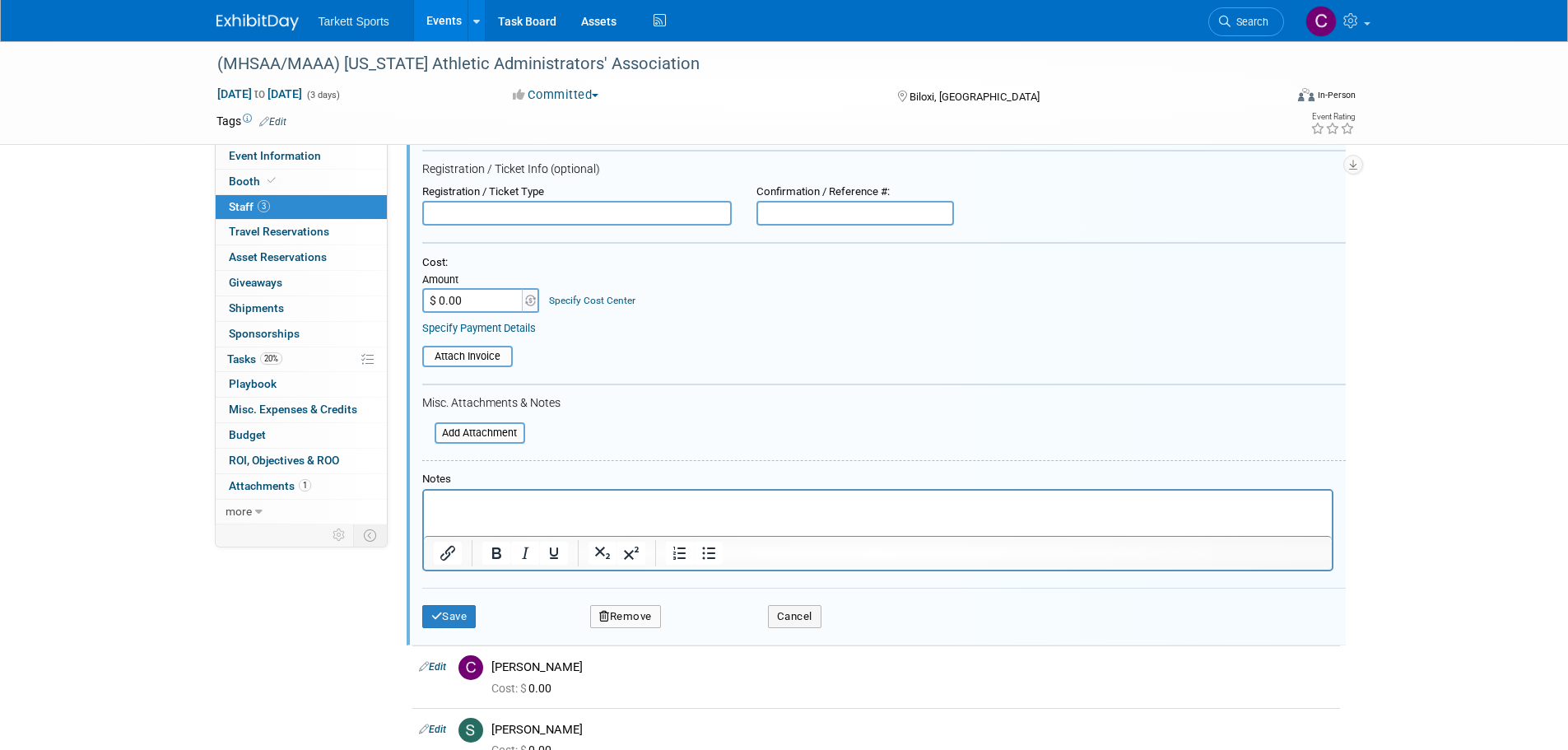
scroll to position [405, 0]
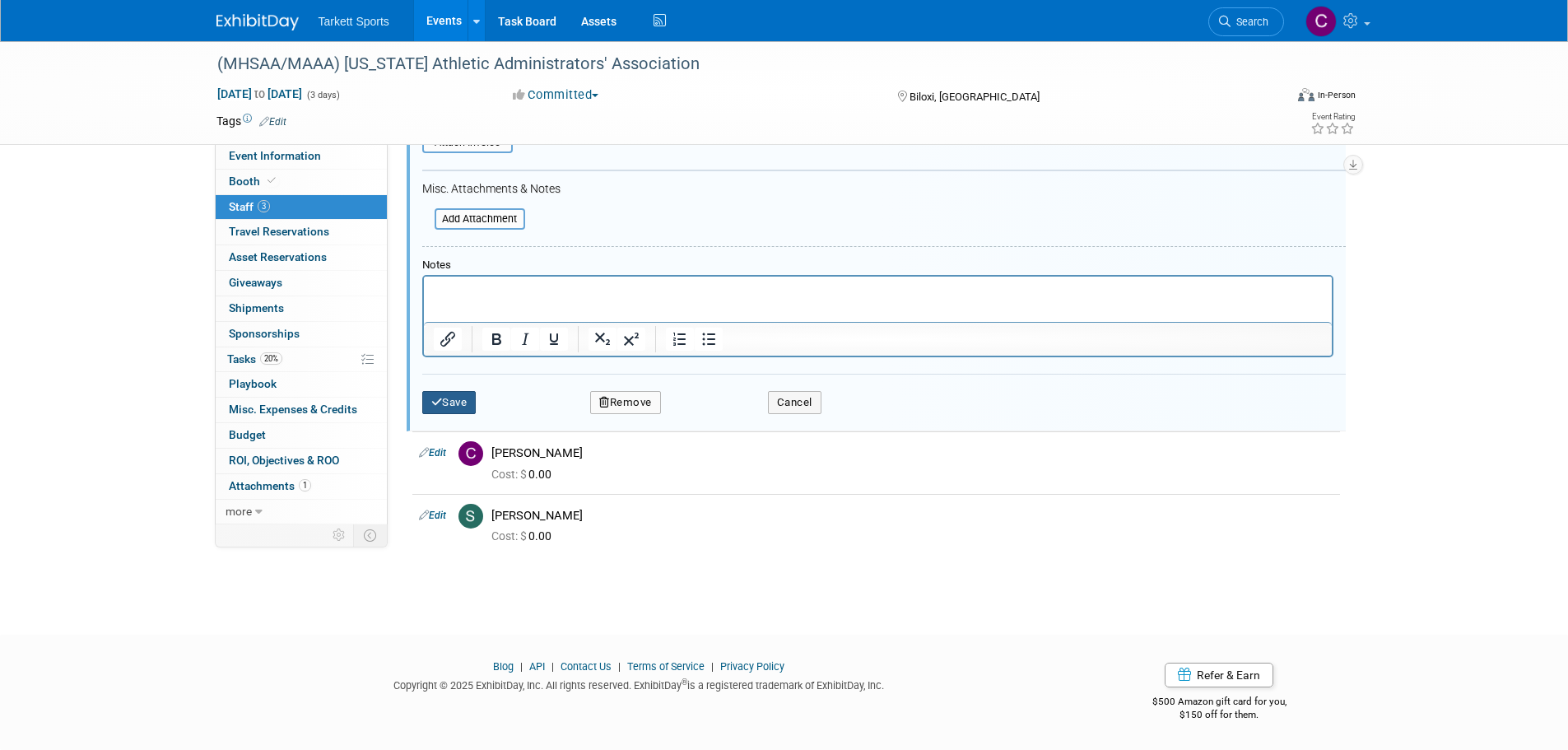
click at [457, 406] on button "Save" at bounding box center [449, 402] width 54 height 23
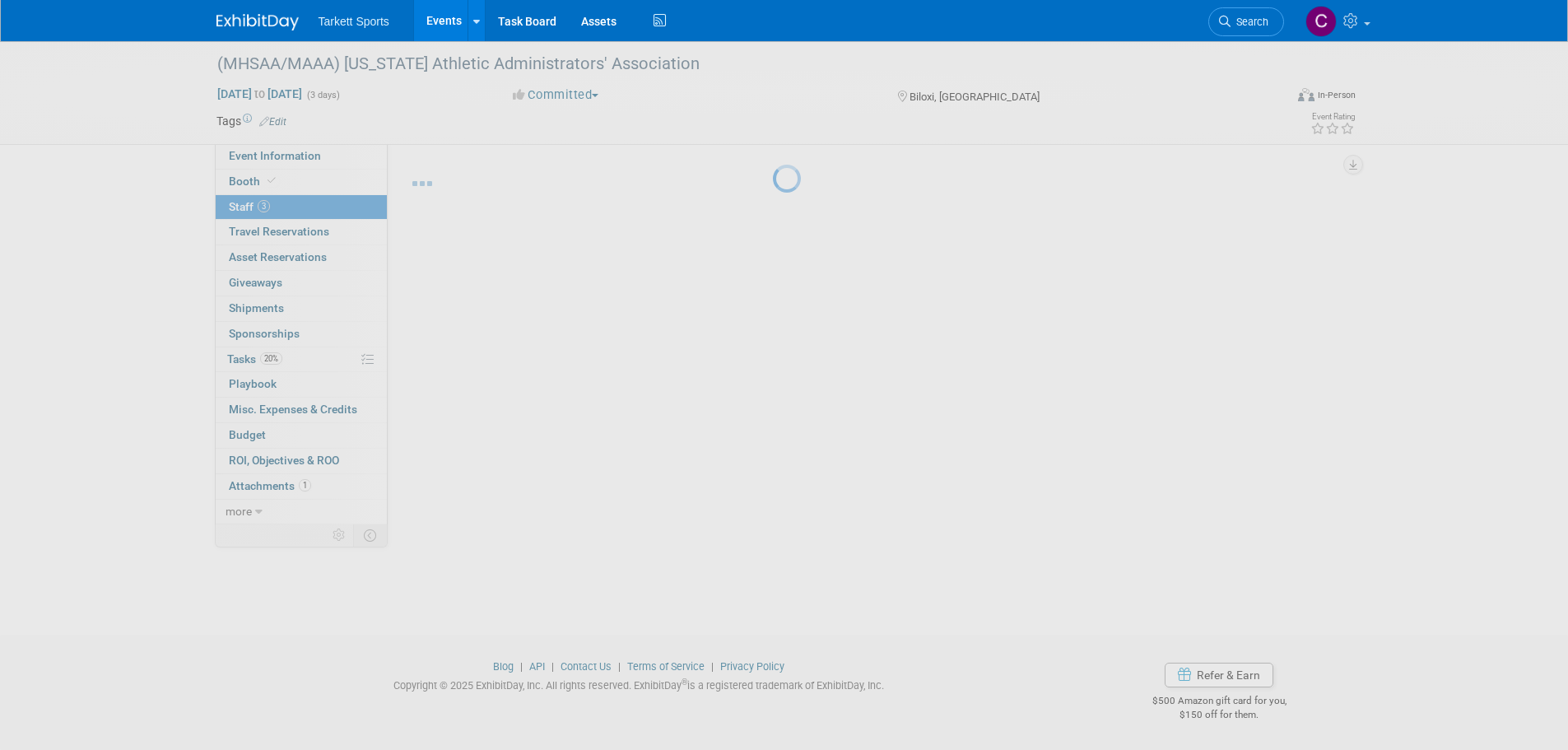
scroll to position [17, 0]
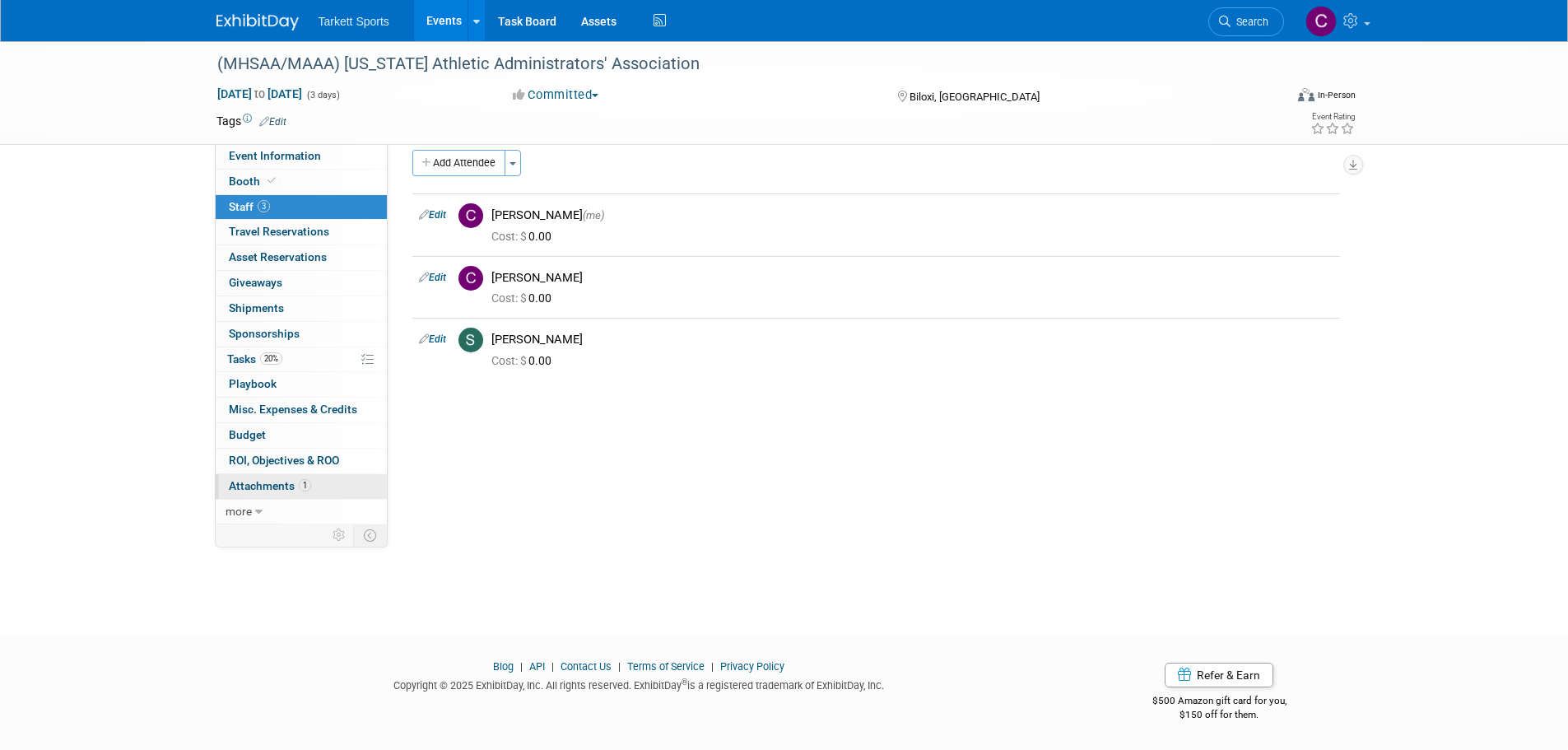
click at [264, 489] on span "Attachments 1" at bounding box center [269, 486] width 82 height 13
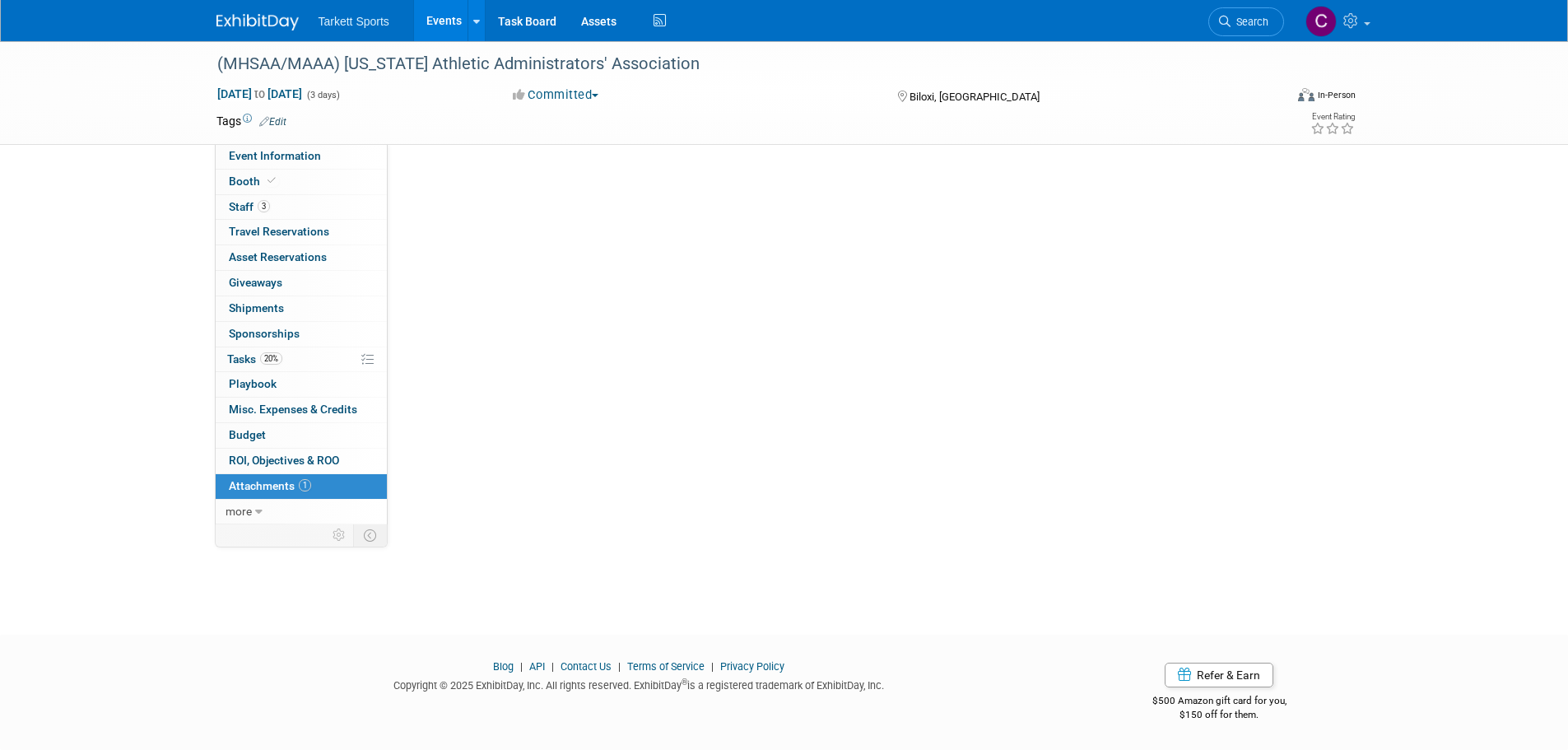
scroll to position [0, 0]
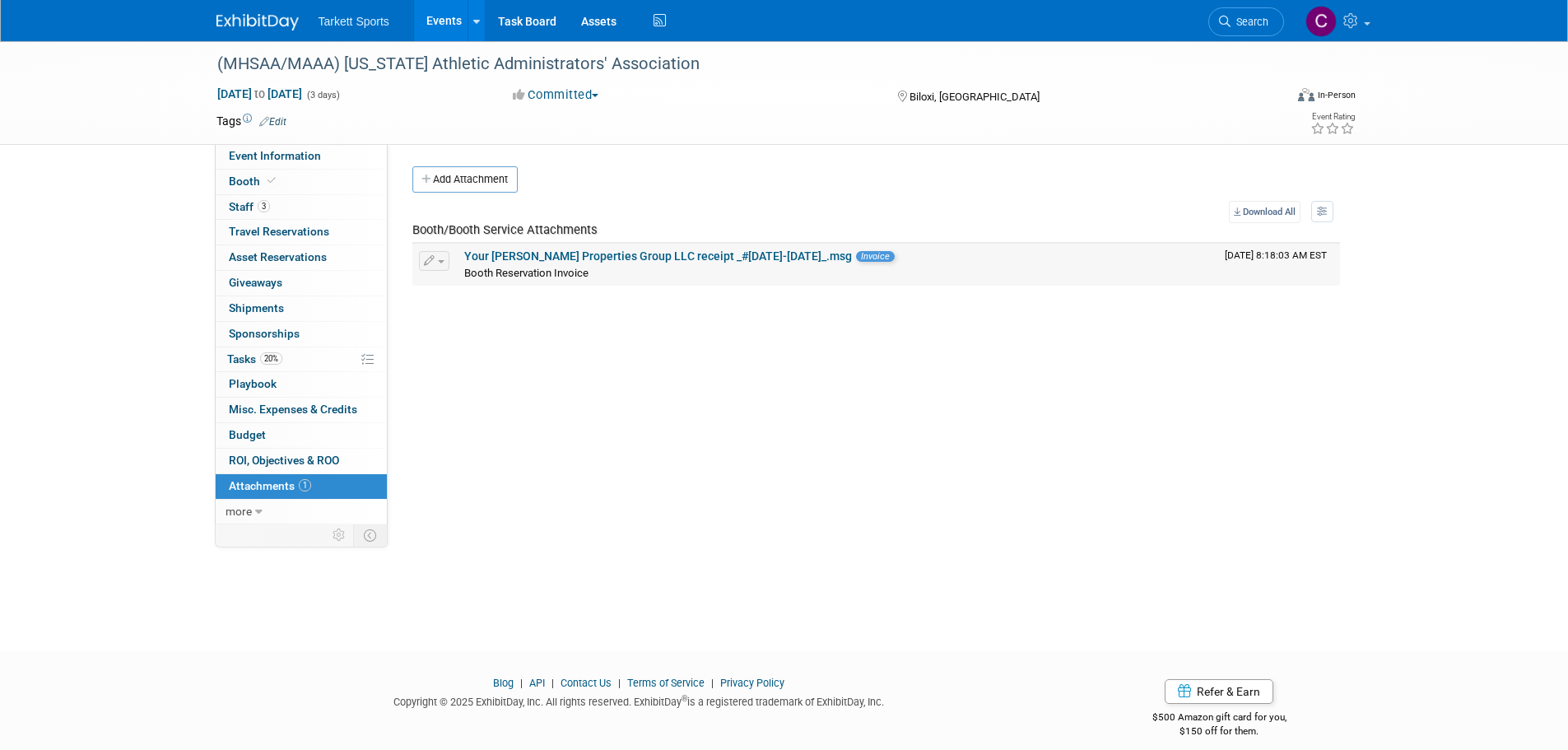
click at [538, 260] on link "Your Teall Properties Group LLC receipt _#1749-1903_.msg" at bounding box center [658, 256] width 388 height 13
click at [1131, 182] on div "Add Attachment" at bounding box center [875, 179] width 928 height 26
click at [249, 354] on span "Tasks 20%" at bounding box center [254, 359] width 55 height 13
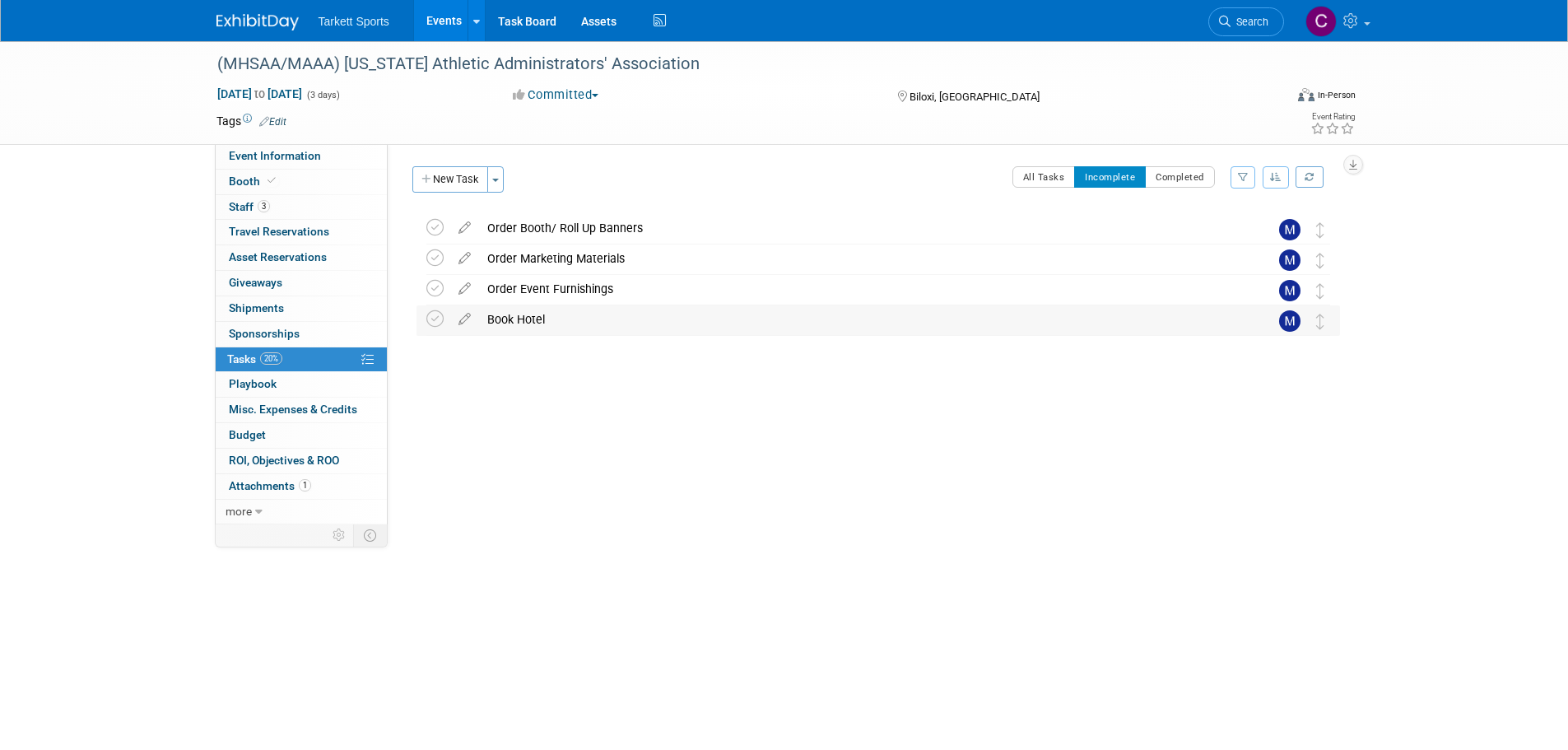
click at [530, 313] on div "Book Hotel" at bounding box center [862, 319] width 767 height 28
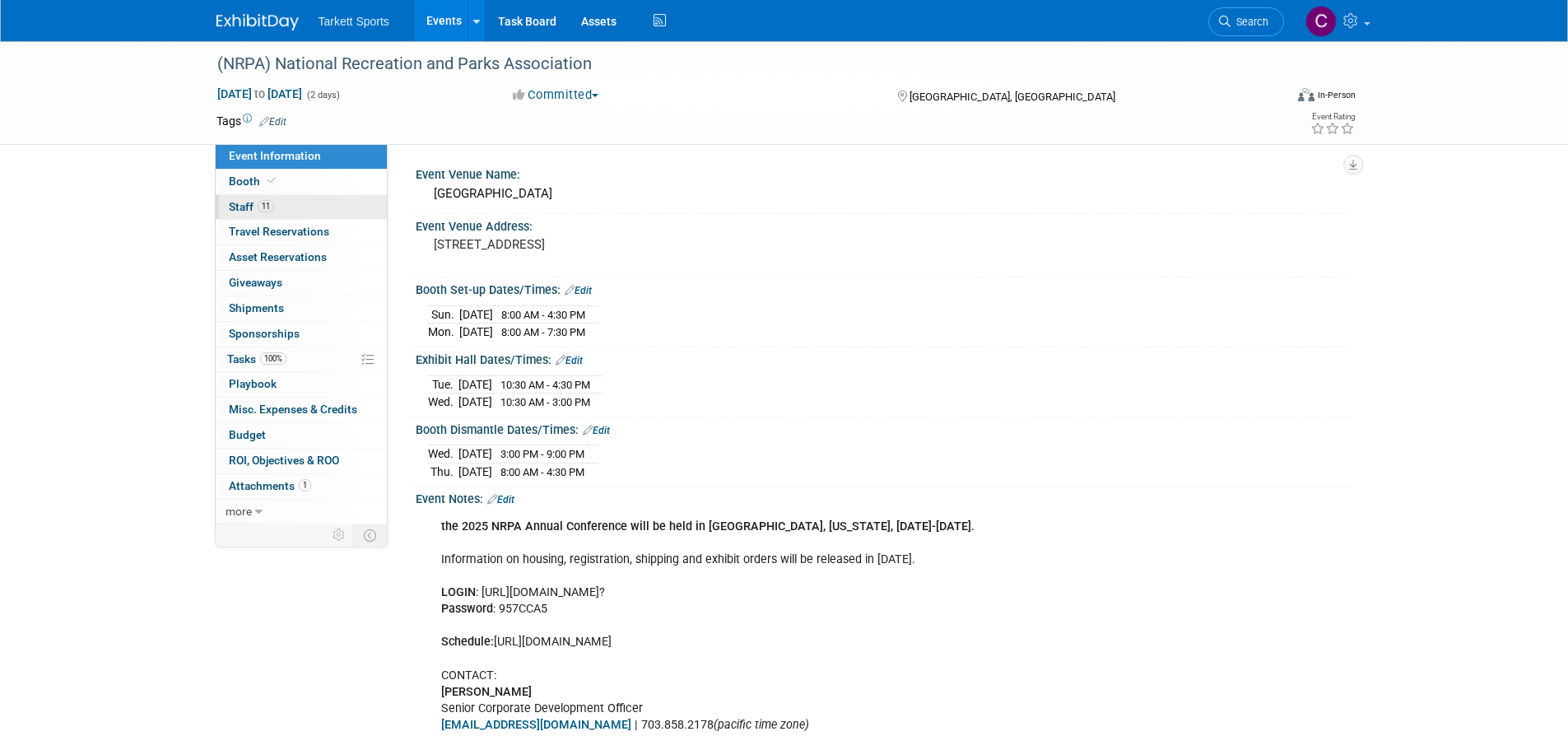
click at [242, 201] on span "Staff 11" at bounding box center [251, 207] width 46 height 13
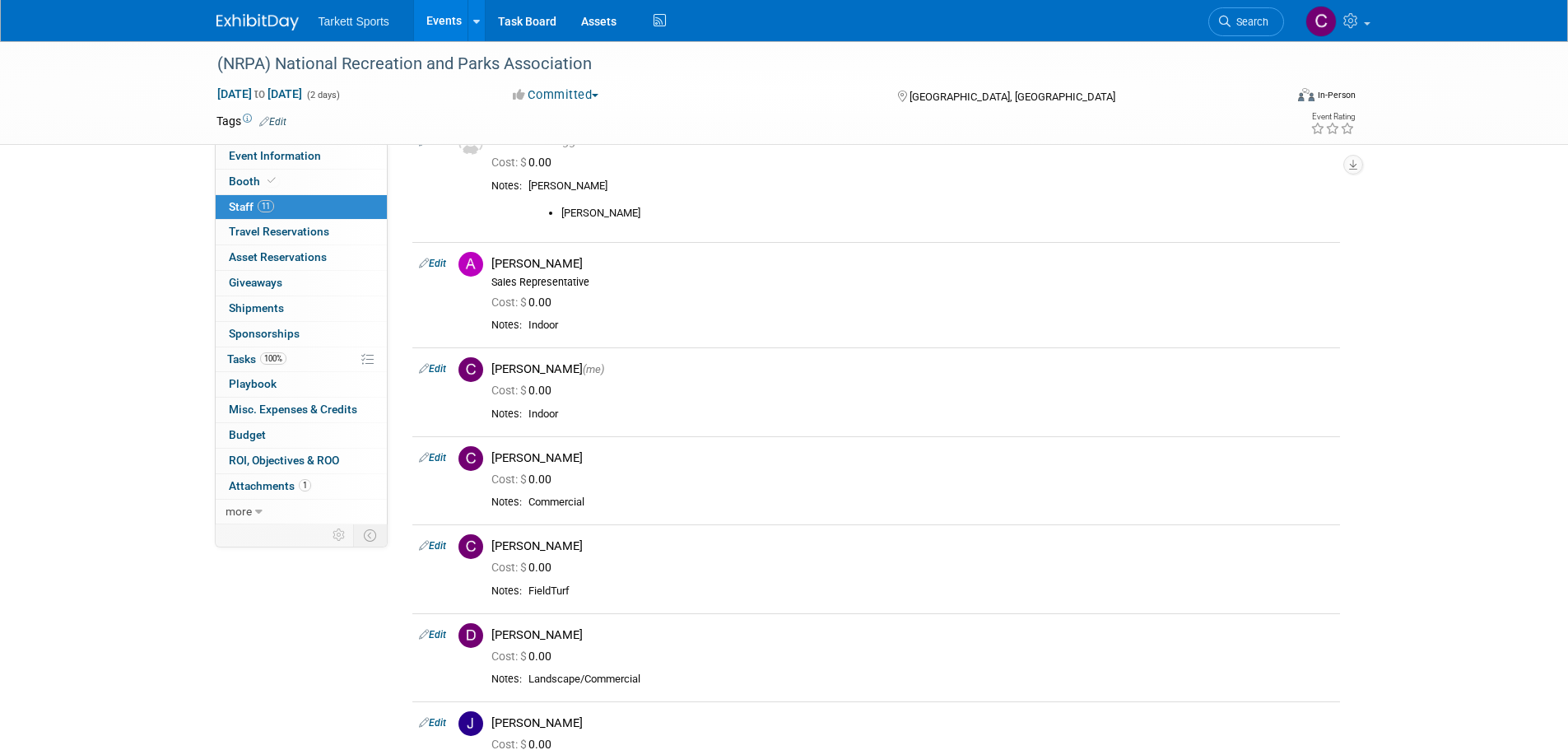
scroll to position [118, 0]
